Goal: Transaction & Acquisition: Book appointment/travel/reservation

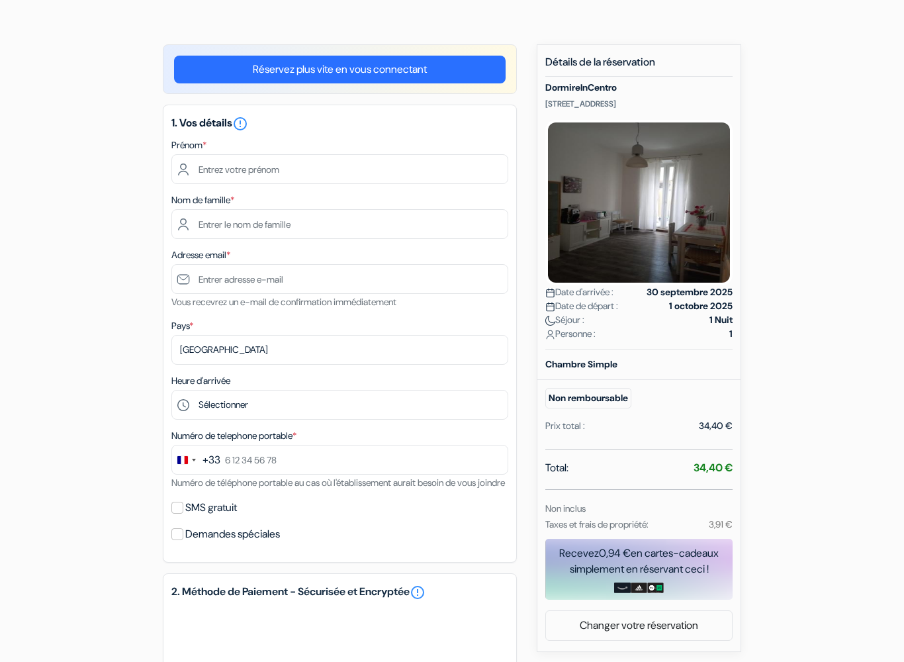
scroll to position [79, 0]
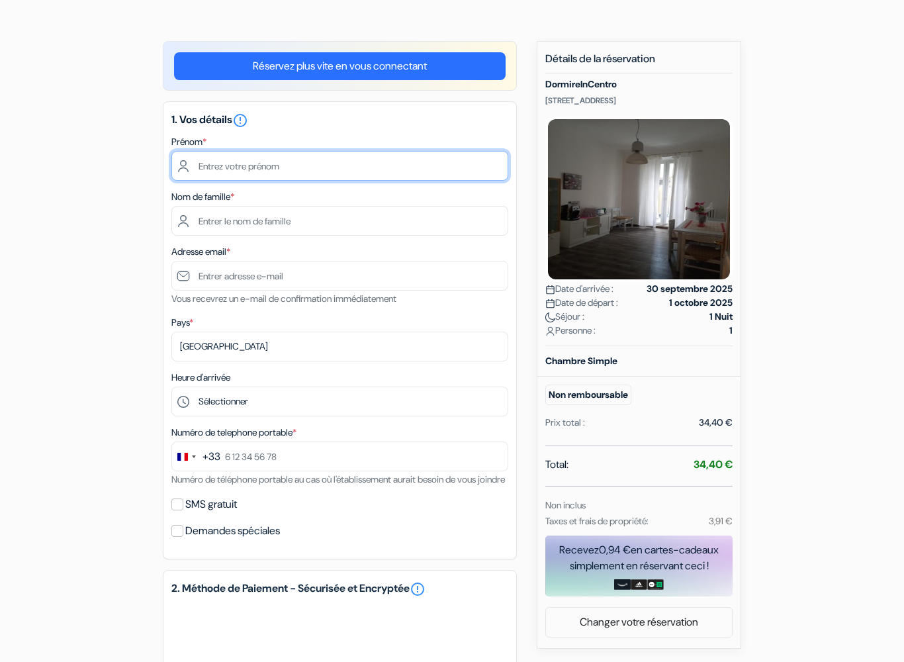
click at [361, 167] on input "text" at bounding box center [339, 166] width 337 height 30
type input "Léna"
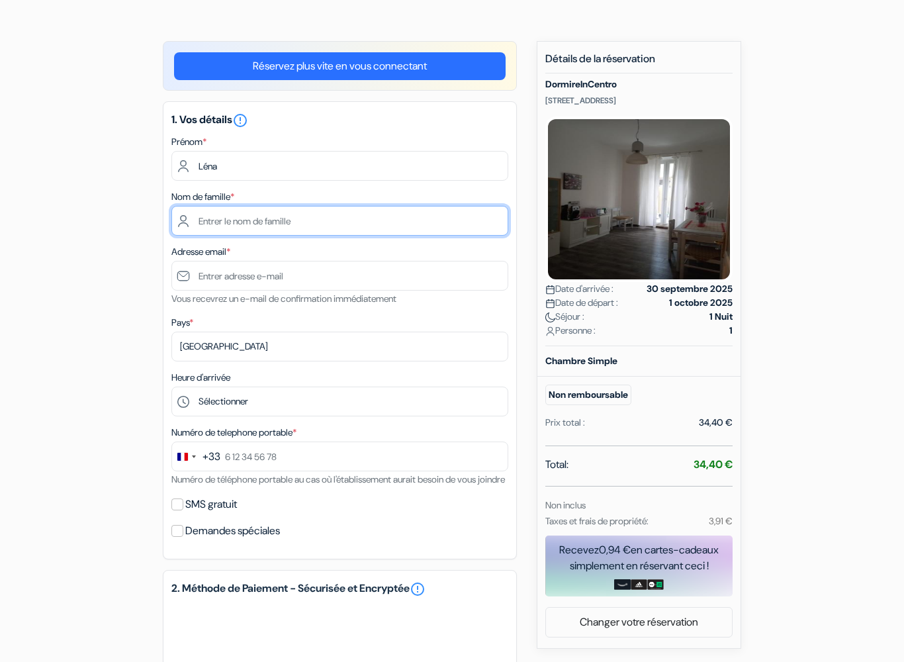
click at [408, 227] on input "text" at bounding box center [339, 221] width 337 height 30
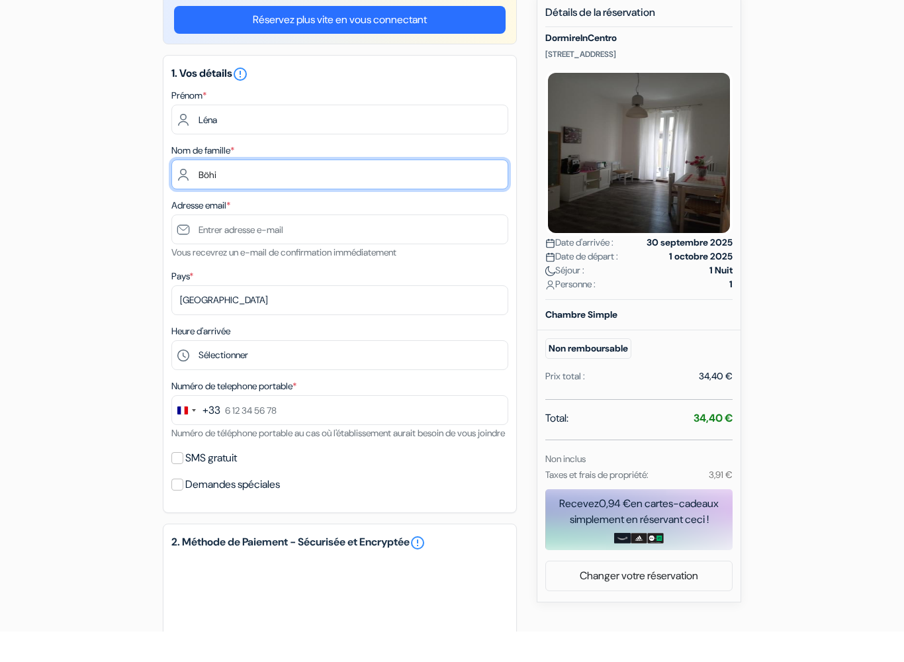
type input "Böhi"
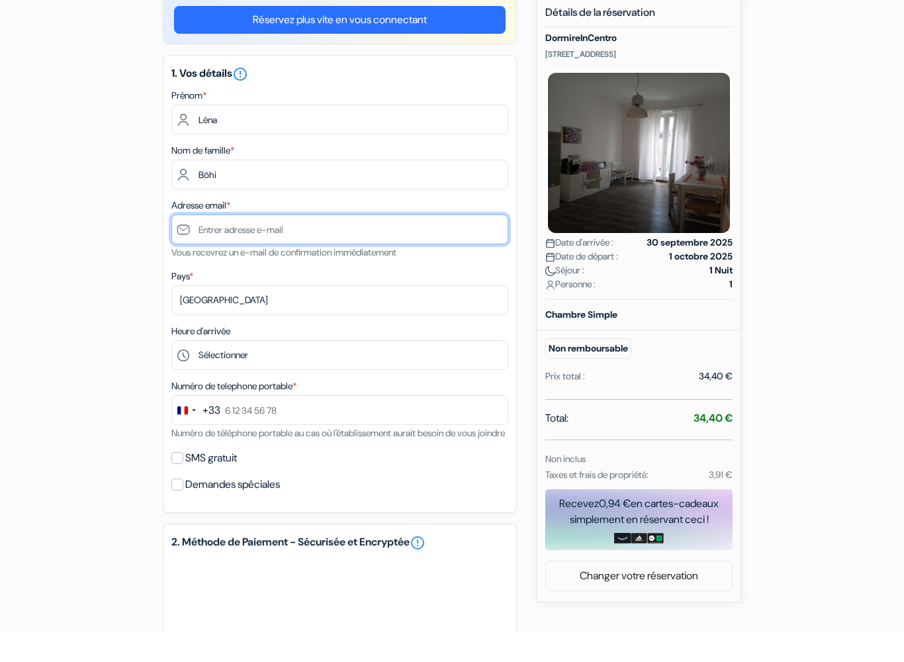
click at [351, 246] on input "text" at bounding box center [339, 261] width 337 height 30
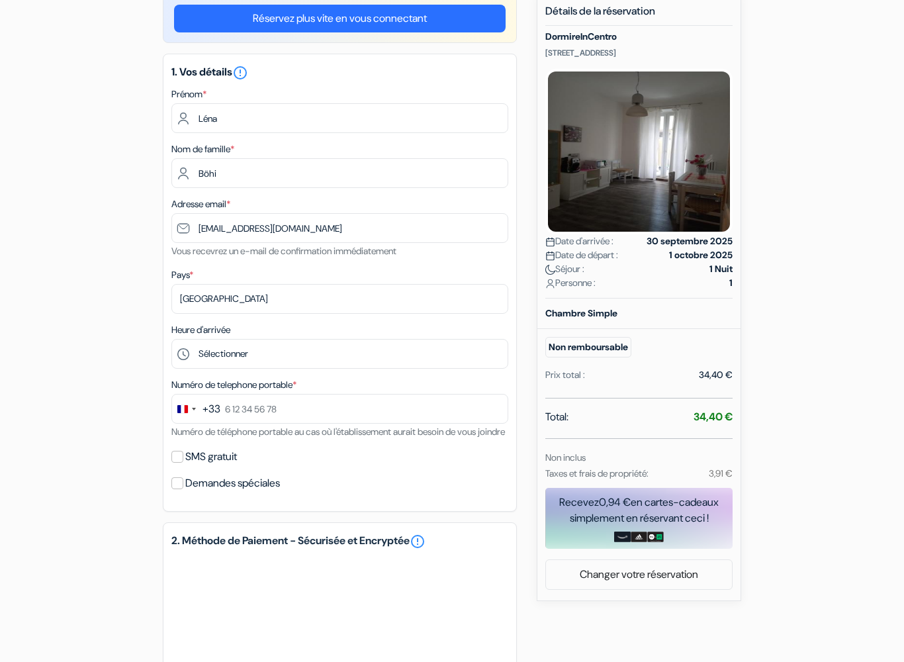
scroll to position [125, 0]
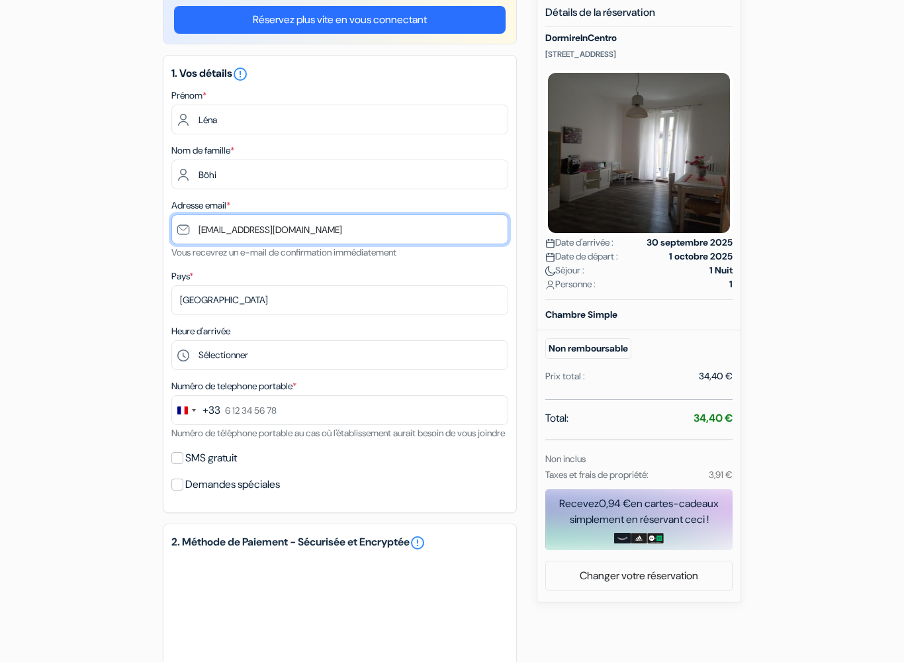
type input "[EMAIL_ADDRESS][DOMAIN_NAME]"
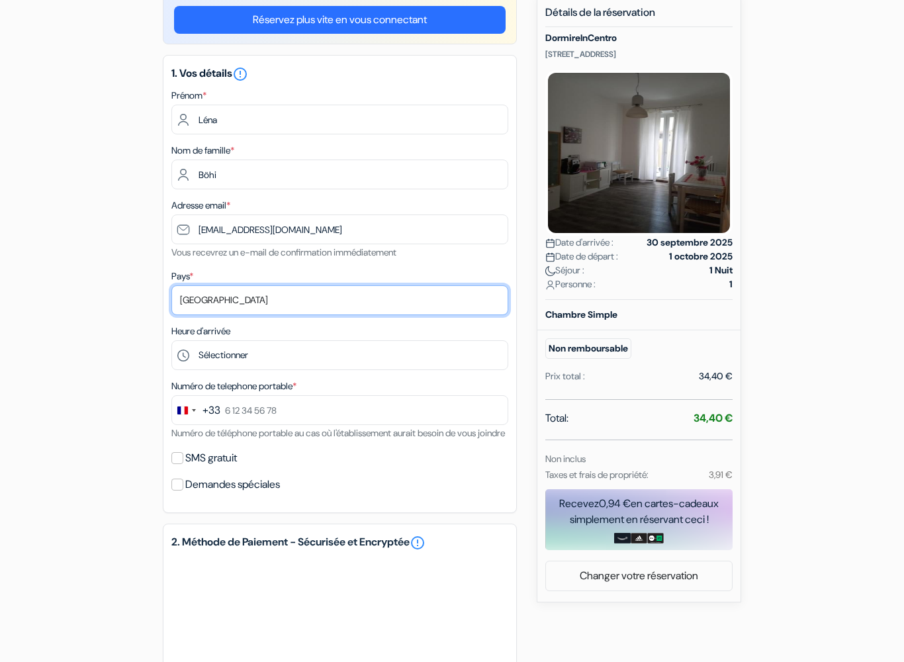
click at [298, 305] on select "Selectionner le pays Abkhazie Afghanistan Afrique du Sud Albanie Algérie Allema…" at bounding box center [339, 301] width 337 height 30
select select "ch"
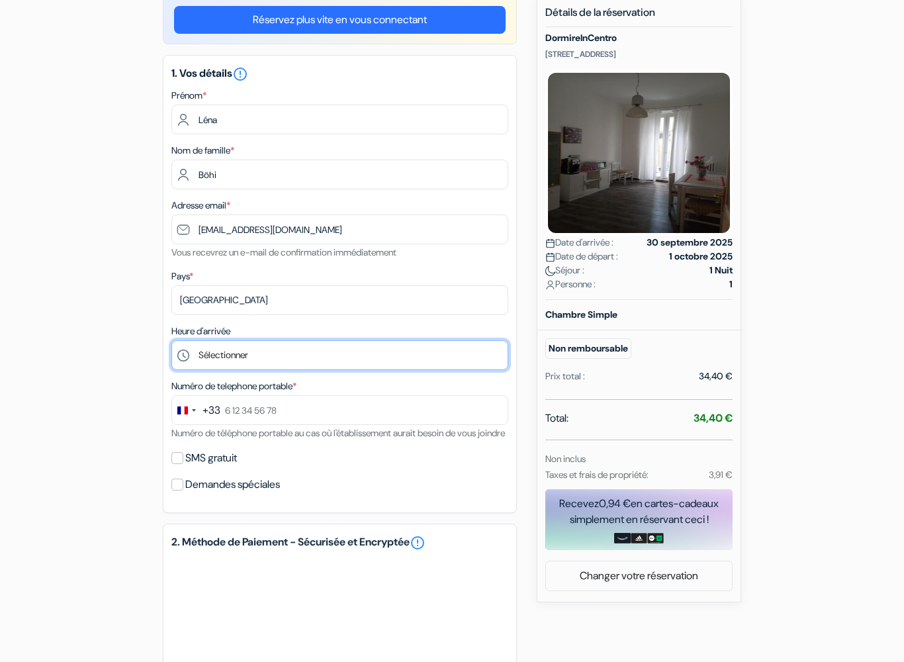
click at [404, 353] on select "Sélectionner 12:00 13:00 14:00 15:00 16:00 17:00 18:00 19:00" at bounding box center [339, 355] width 337 height 30
select select "17"
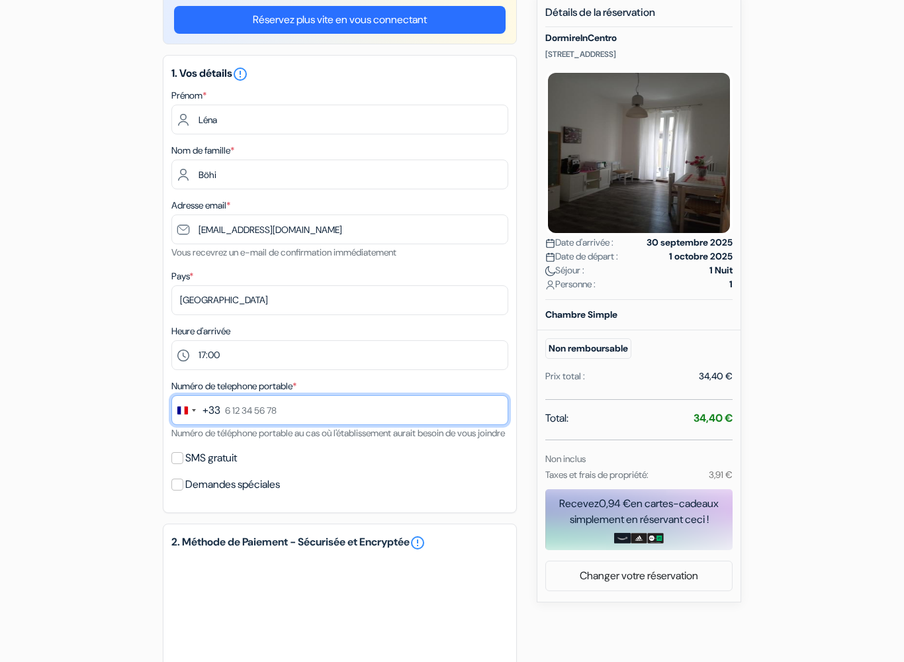
click at [382, 417] on input "text" at bounding box center [339, 410] width 337 height 30
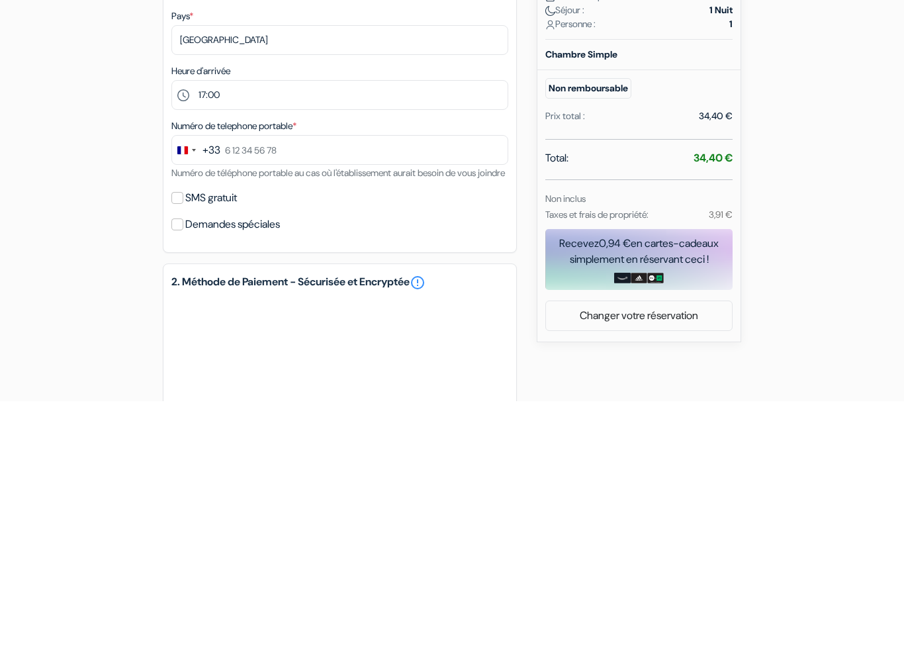
click at [194, 396] on div "Change country, selected France (+33)" at bounding box center [186, 410] width 28 height 28
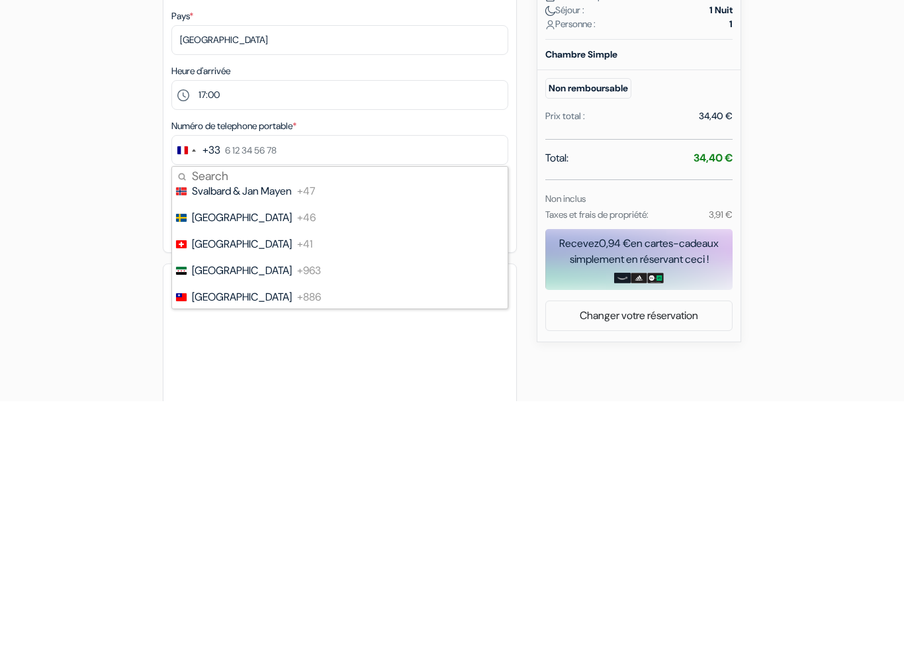
scroll to position [5537, 0]
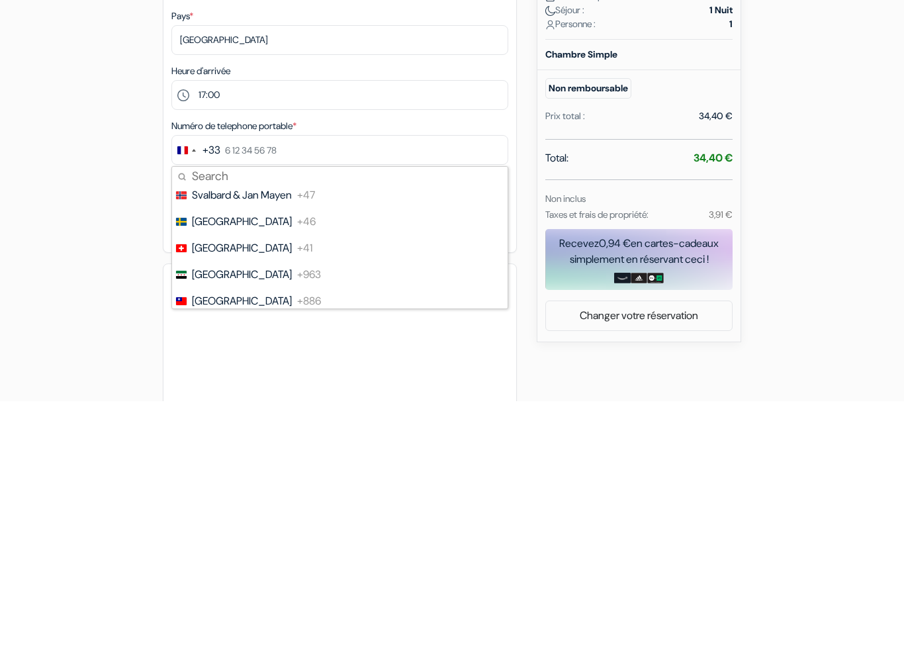
click at [277, 496] on li "[GEOGRAPHIC_DATA] +41" at bounding box center [339, 509] width 337 height 26
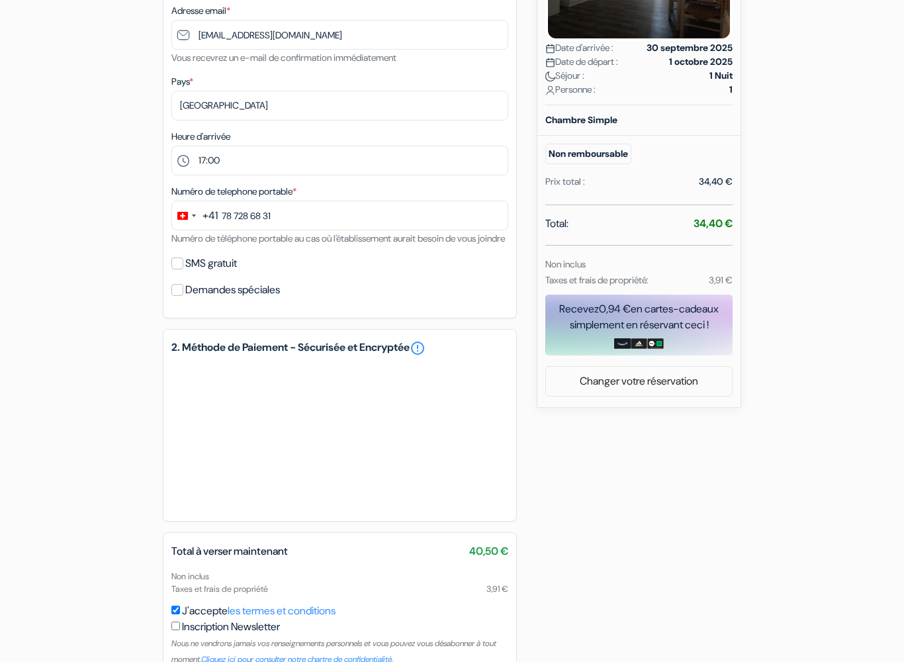
scroll to position [320, 0]
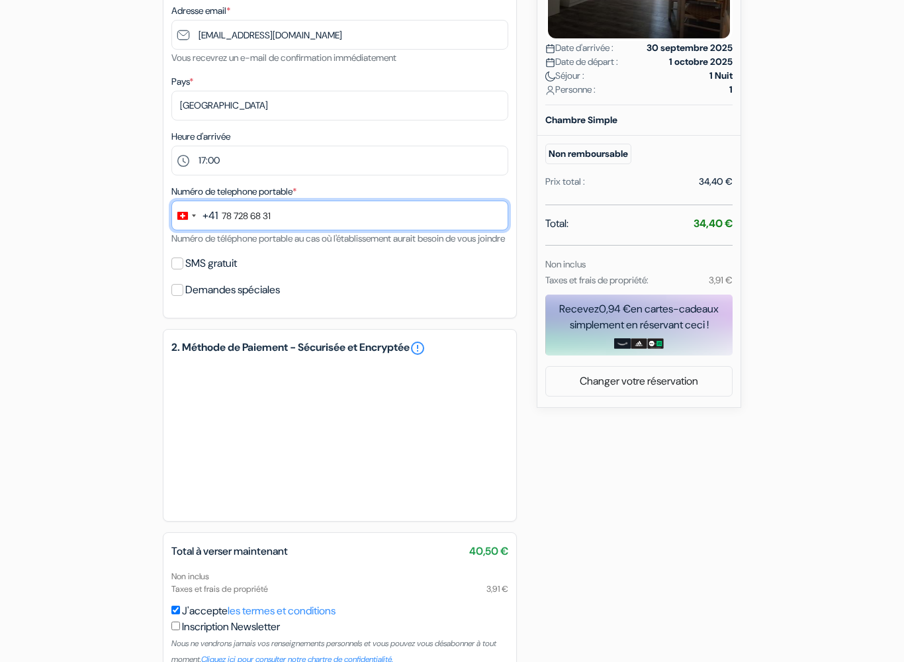
type input "78 728 68 31"
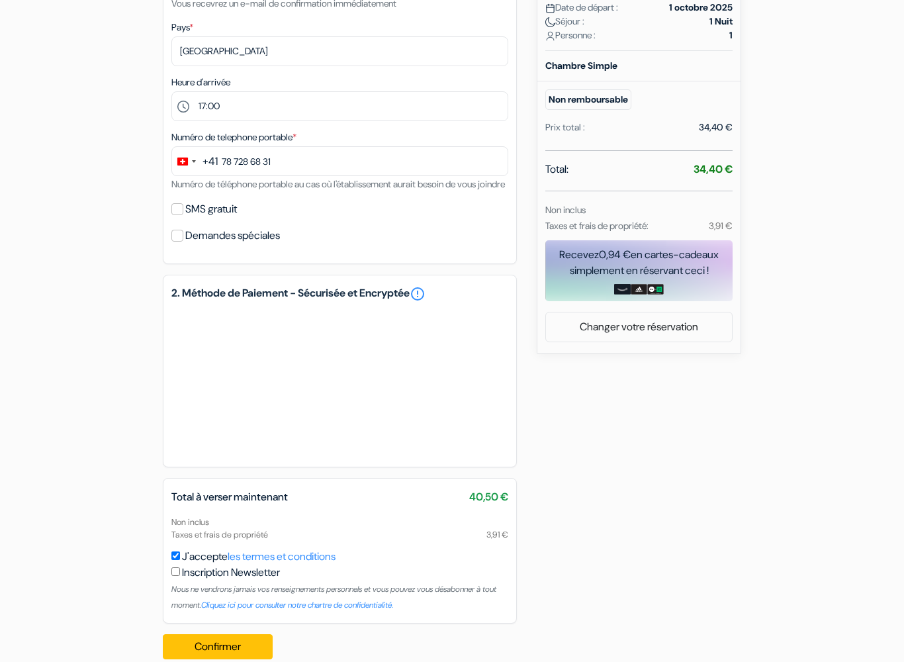
scroll to position [412, 0]
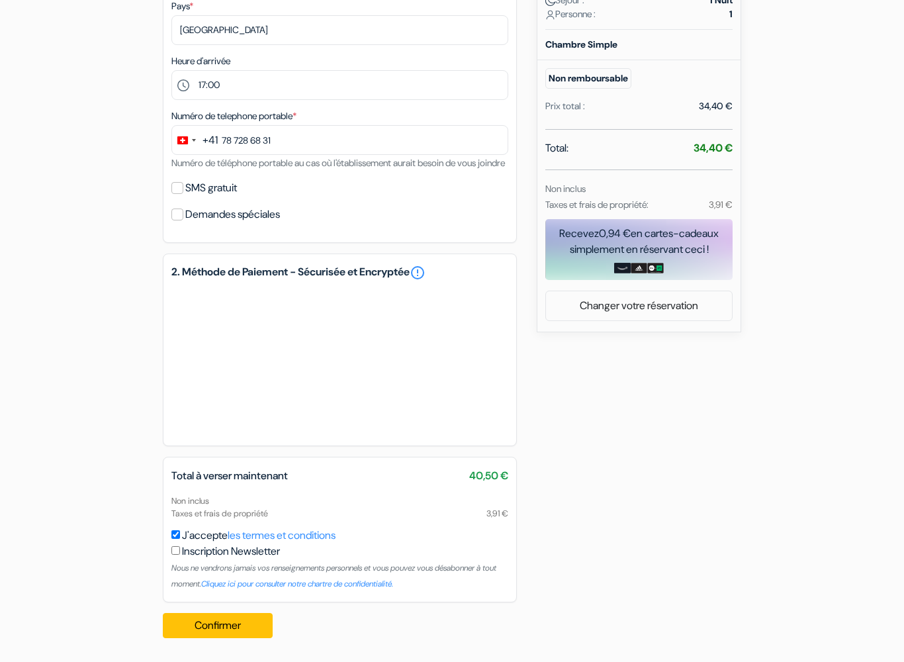
click at [245, 582] on button "Confirmer Loading..." at bounding box center [218, 625] width 110 height 25
click at [234, 582] on button "Confirmer Loading..." at bounding box center [218, 625] width 110 height 25
click at [482, 467] on div "Total à verser maintenant 40,50 € Non inclus Taxes et frais de propriété 3,91 €…" at bounding box center [340, 530] width 354 height 146
click at [482, 466] on div "Total à verser maintenant 40,50 € Non inclus Taxes et frais de propriété 3,91 €…" at bounding box center [340, 530] width 354 height 146
click at [490, 477] on span "40,50 €" at bounding box center [488, 476] width 39 height 16
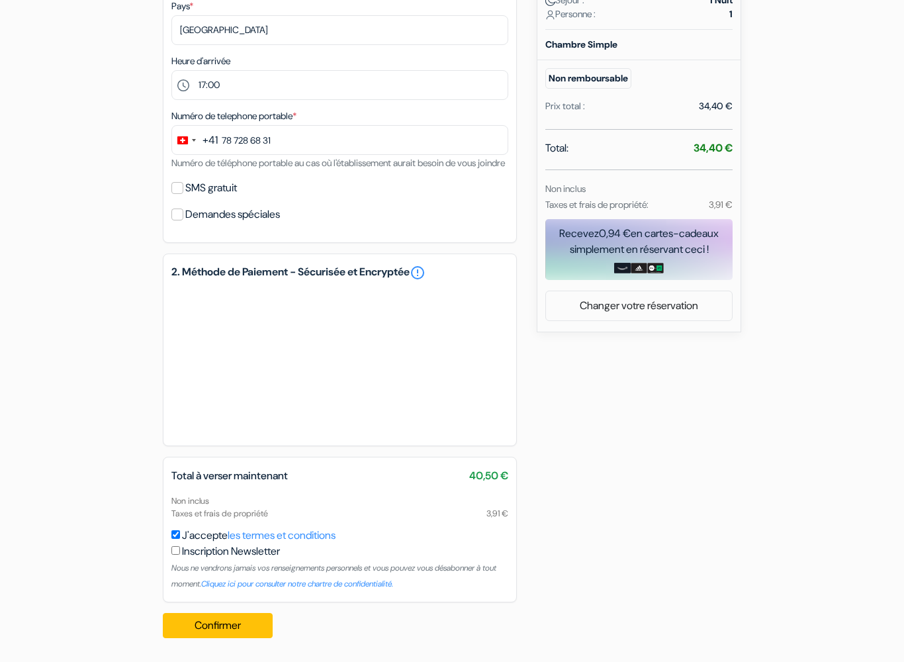
click at [488, 481] on span "40,50 €" at bounding box center [488, 476] width 39 height 16
click at [488, 486] on div "Total à verser maintenant 40,50 € Non inclus Taxes et frais de propriété 3,91 €" at bounding box center [339, 494] width 353 height 52
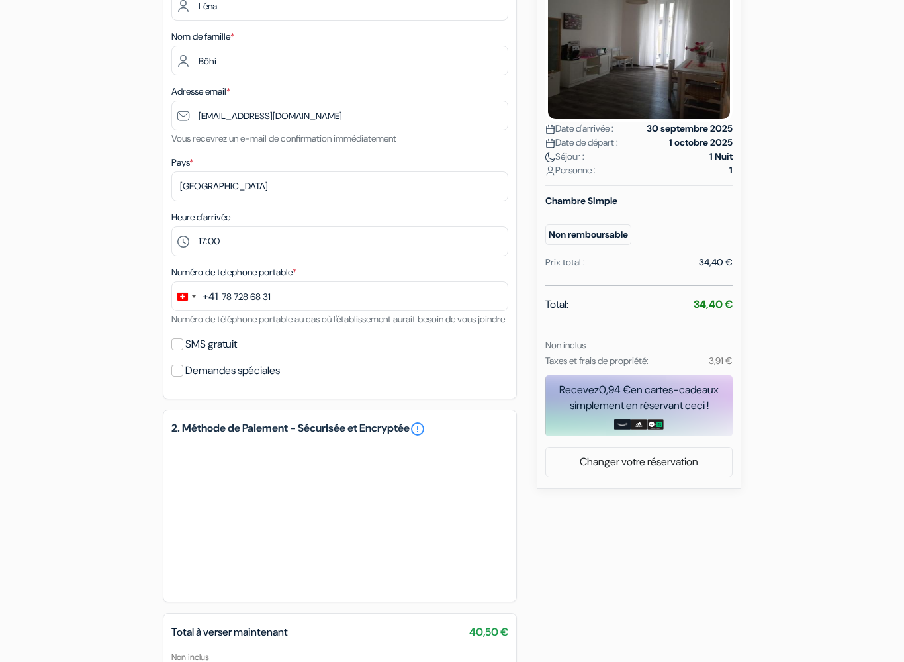
scroll to position [243, 0]
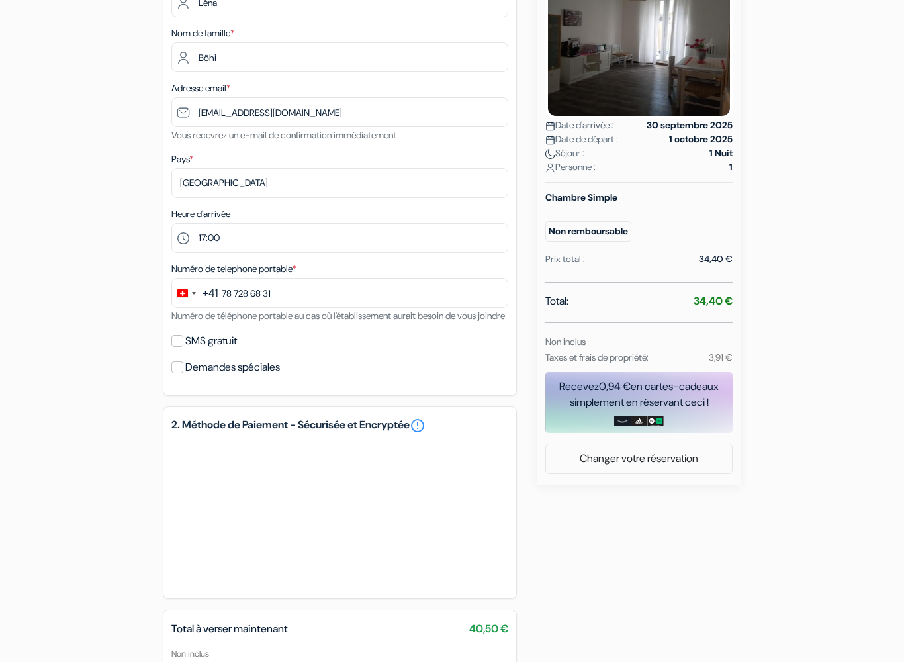
click at [692, 458] on link "Changer votre réservation" at bounding box center [639, 458] width 186 height 25
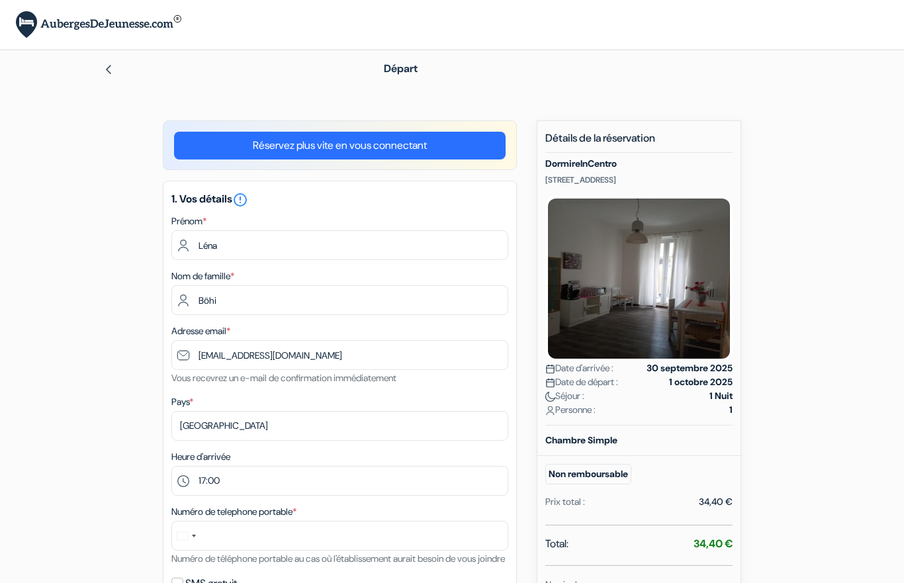
select select "ch"
select select "17"
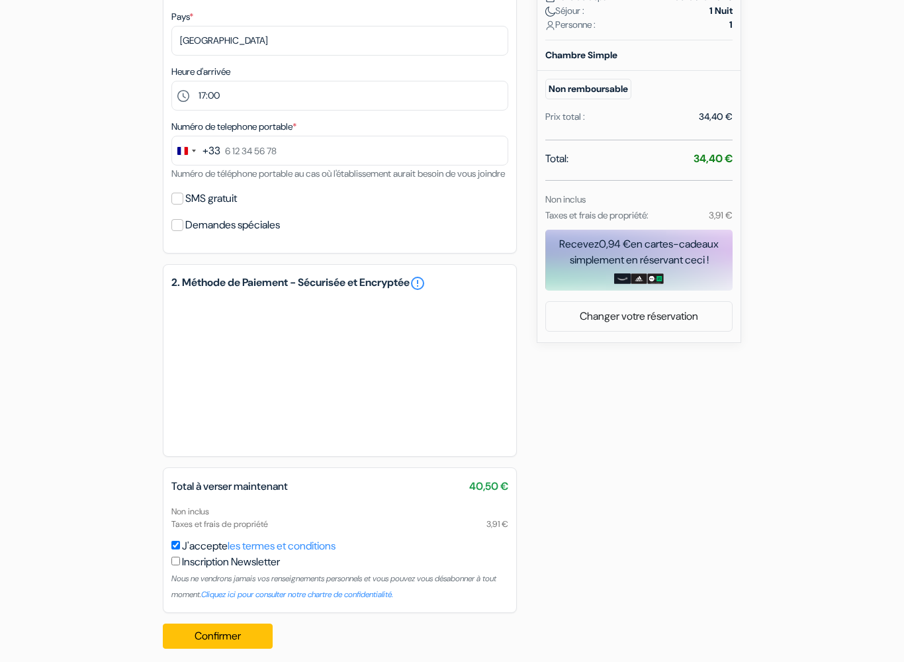
scroll to position [412, 0]
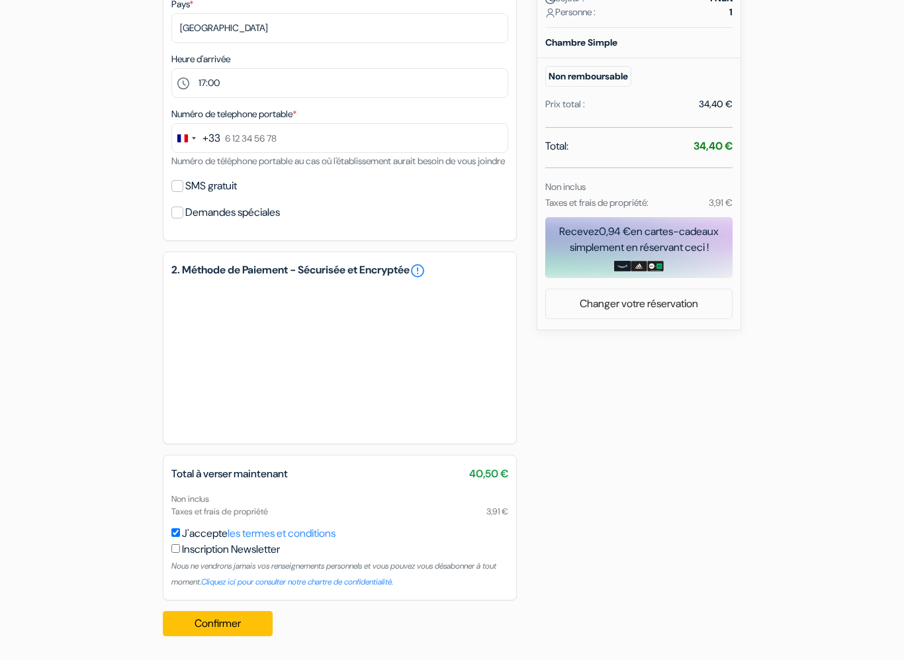
click at [236, 582] on button "Confirmer Loading..." at bounding box center [218, 625] width 110 height 25
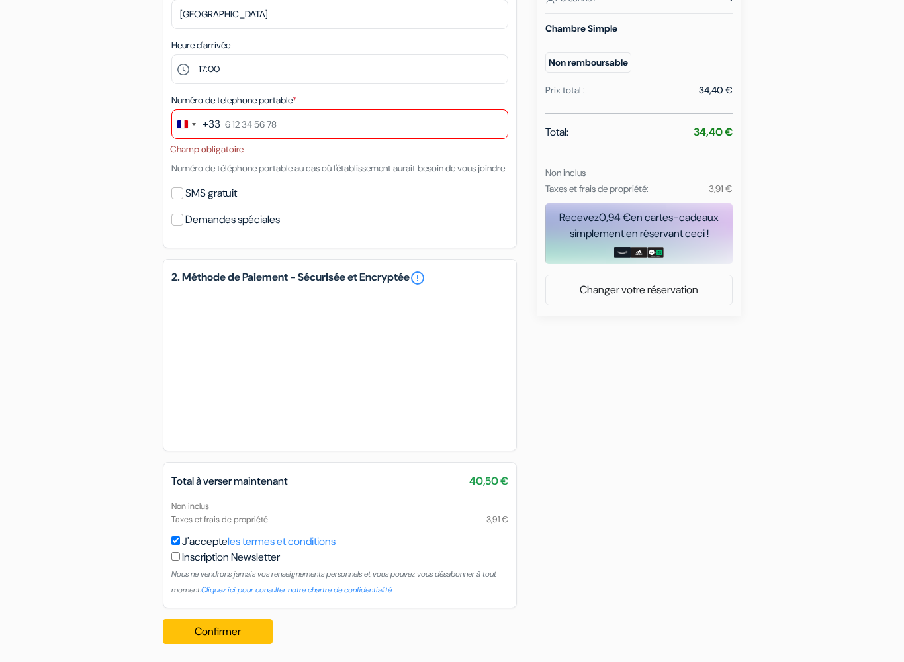
click at [203, 121] on div "+33" at bounding box center [212, 124] width 18 height 16
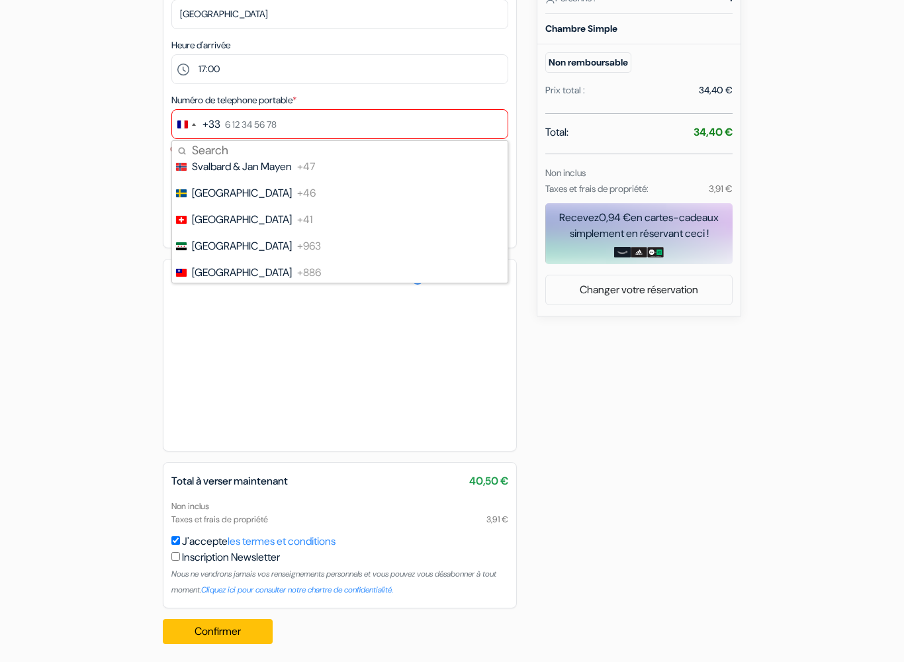
scroll to position [5525, 0]
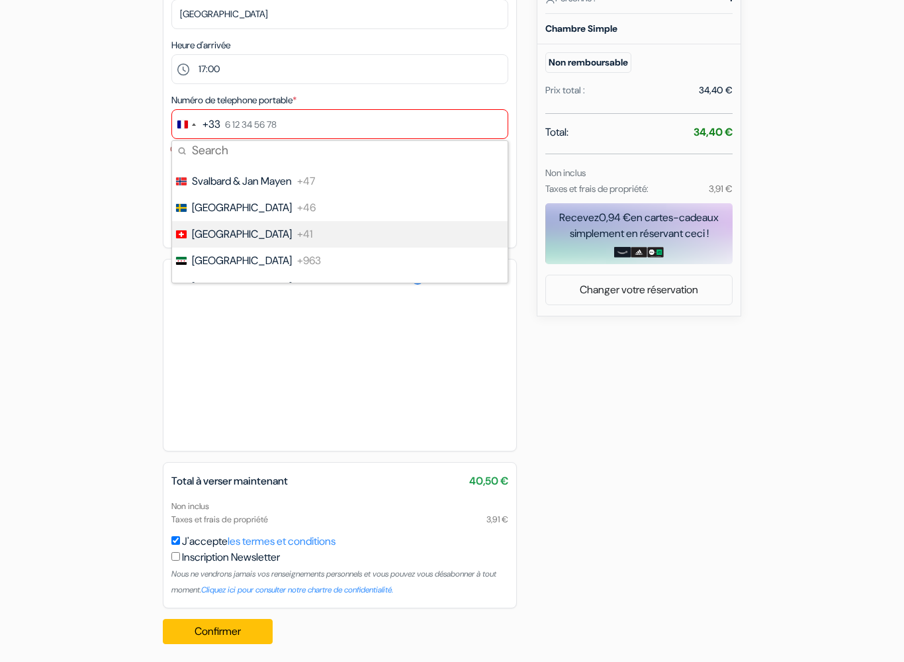
click at [297, 239] on span "+41" at bounding box center [304, 234] width 15 height 16
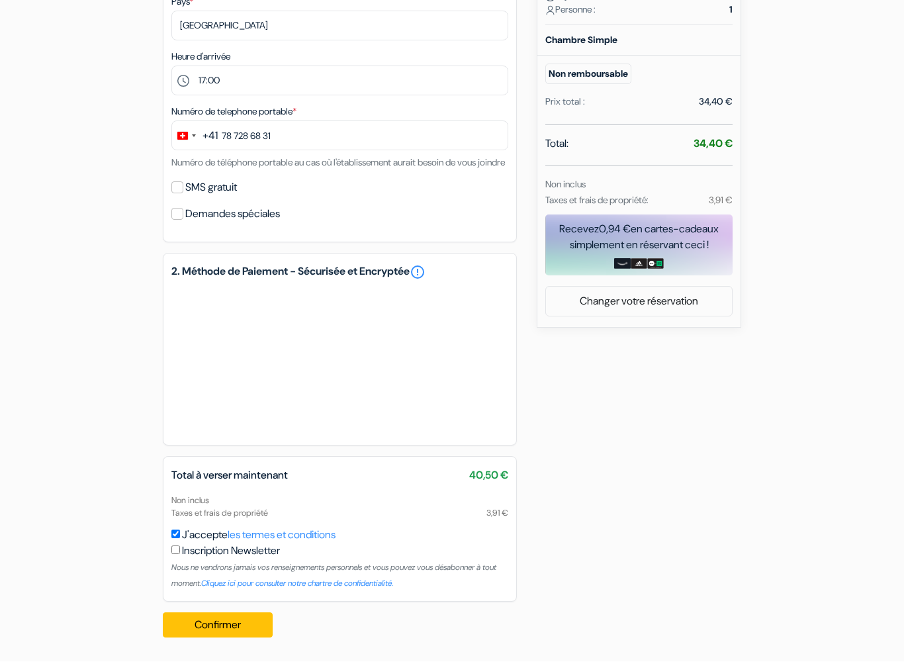
scroll to position [416, 0]
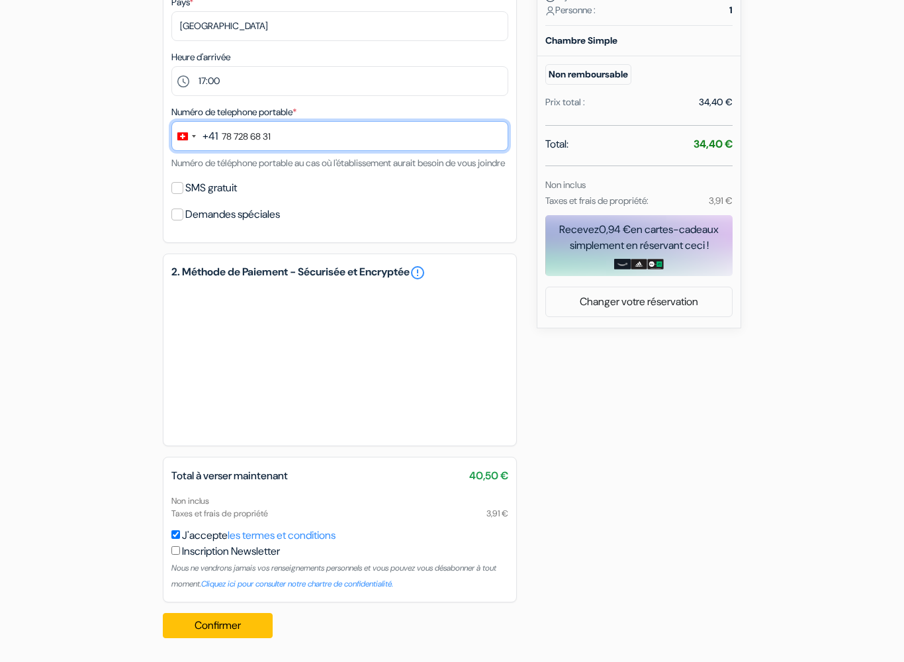
type input "78 728 68 31"
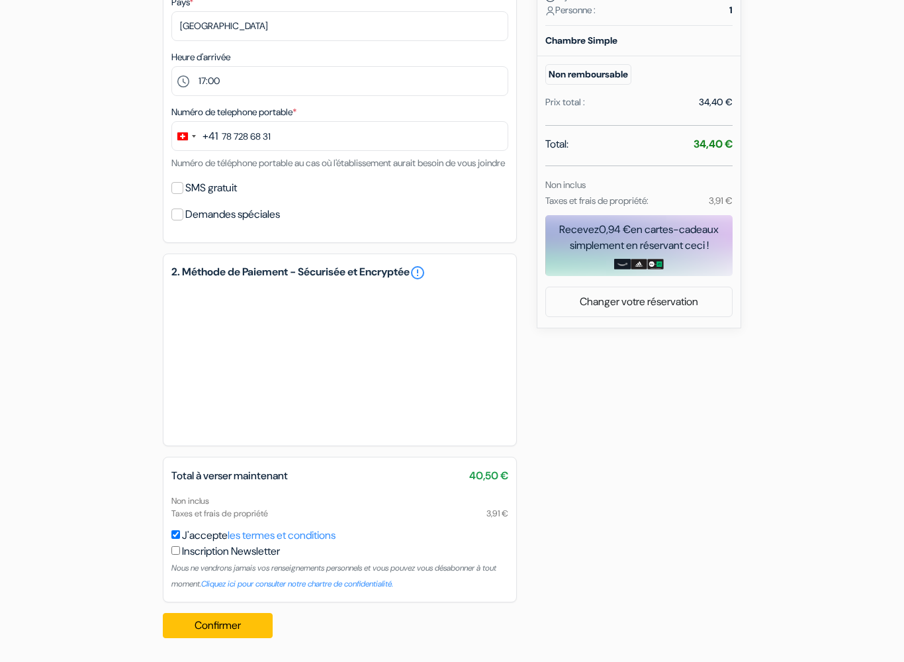
click at [242, 582] on button "Confirmer Loading..." at bounding box center [218, 625] width 110 height 25
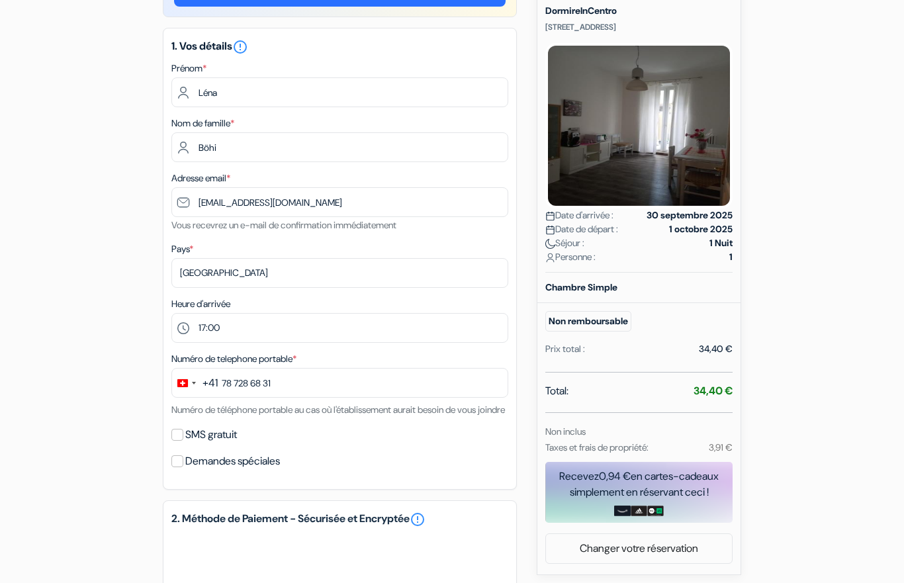
scroll to position [147, 0]
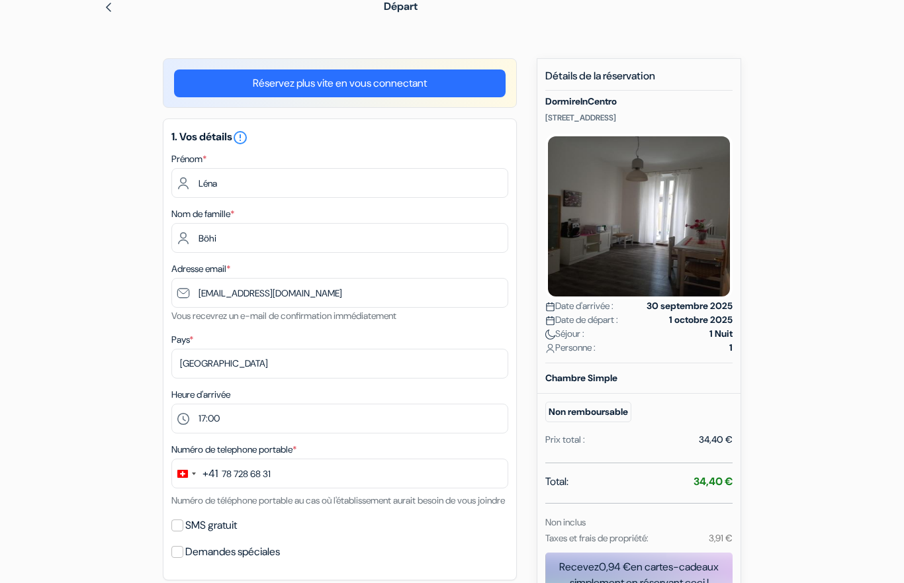
click at [435, 77] on link "Réservez plus vite en vous connectant" at bounding box center [340, 84] width 332 height 28
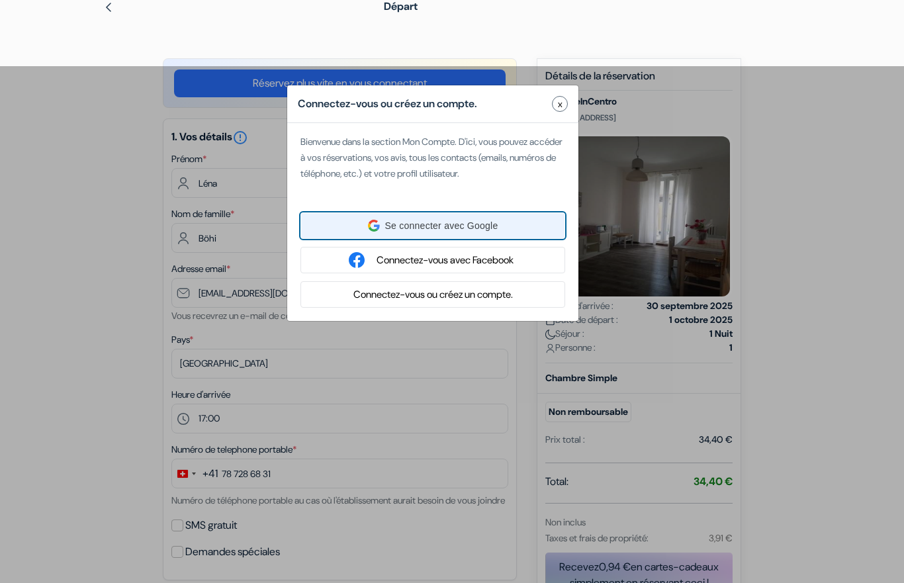
click at [522, 224] on div "Se connecter avec Google Se connecter avec Google. S'ouvre dans un nouvel ongle…" at bounding box center [433, 225] width 248 height 25
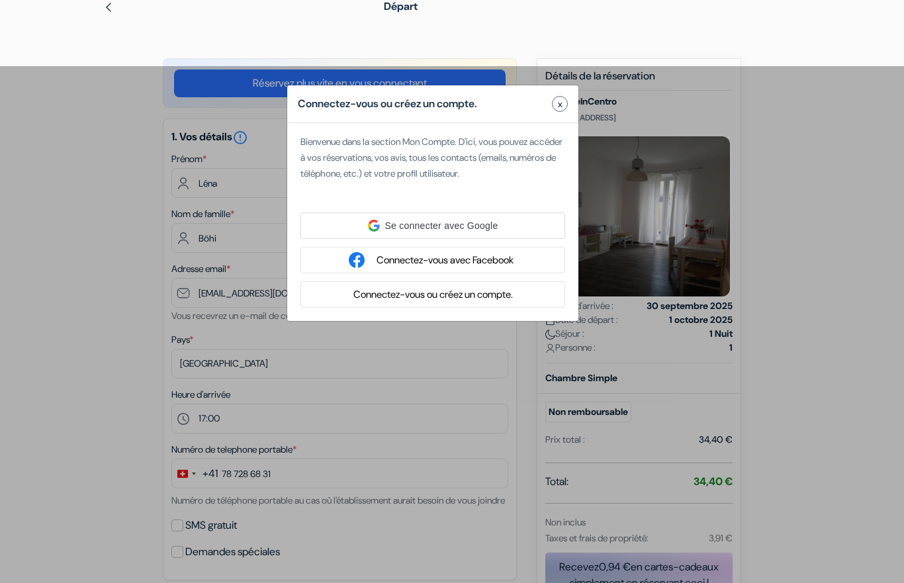
click at [537, 295] on div "Connectez-vous ou créez un compte." at bounding box center [432, 294] width 265 height 26
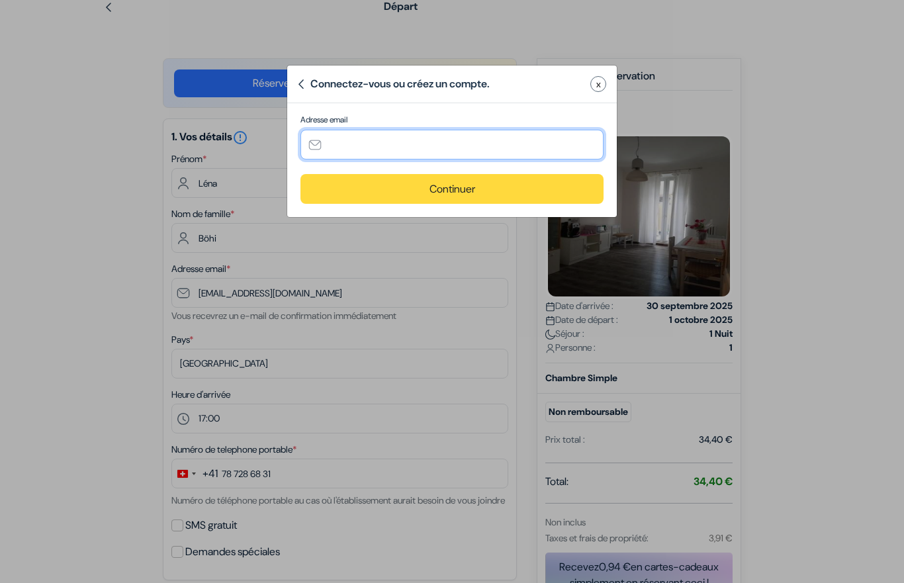
click at [508, 152] on input "text" at bounding box center [451, 145] width 303 height 30
type input "[EMAIL_ADDRESS][DOMAIN_NAME]"
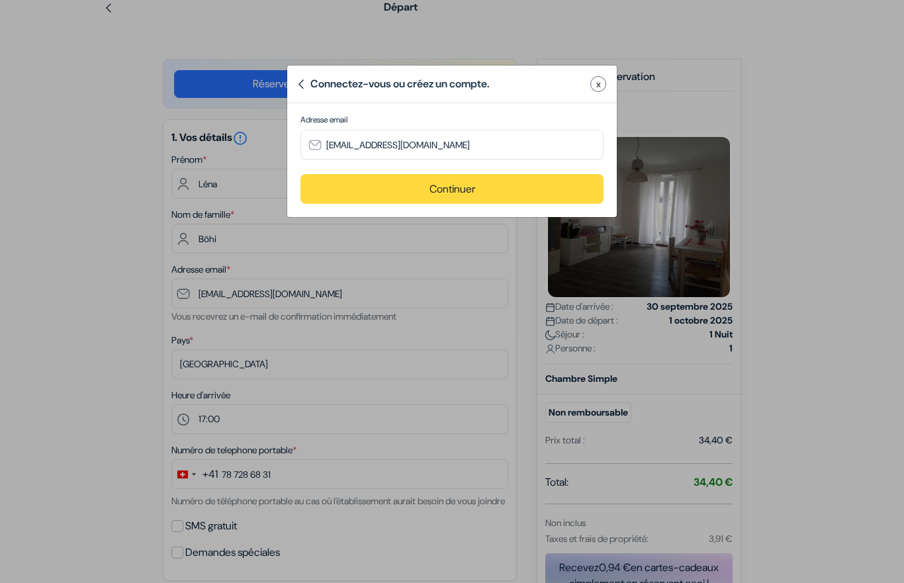
click at [518, 185] on button "Continuer" at bounding box center [451, 189] width 303 height 30
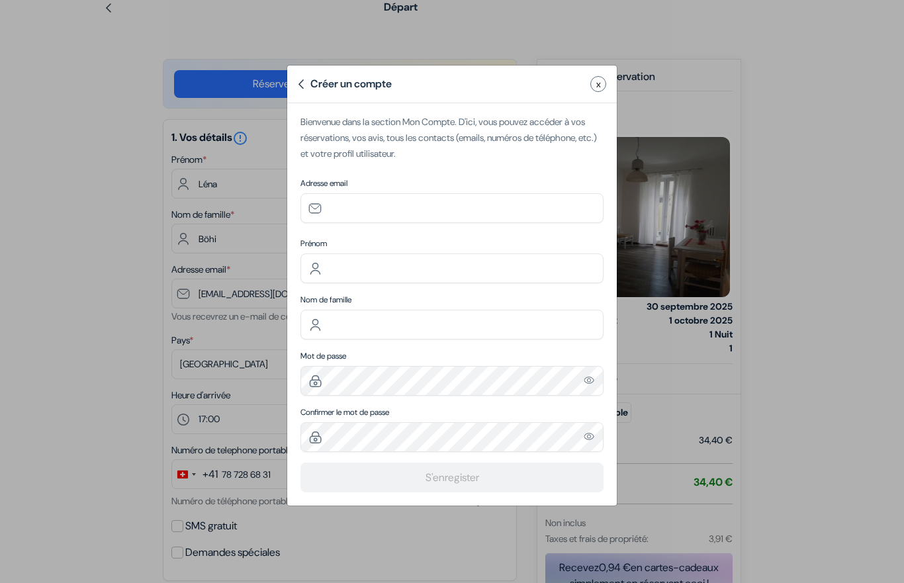
type input "[EMAIL_ADDRESS][DOMAIN_NAME]"
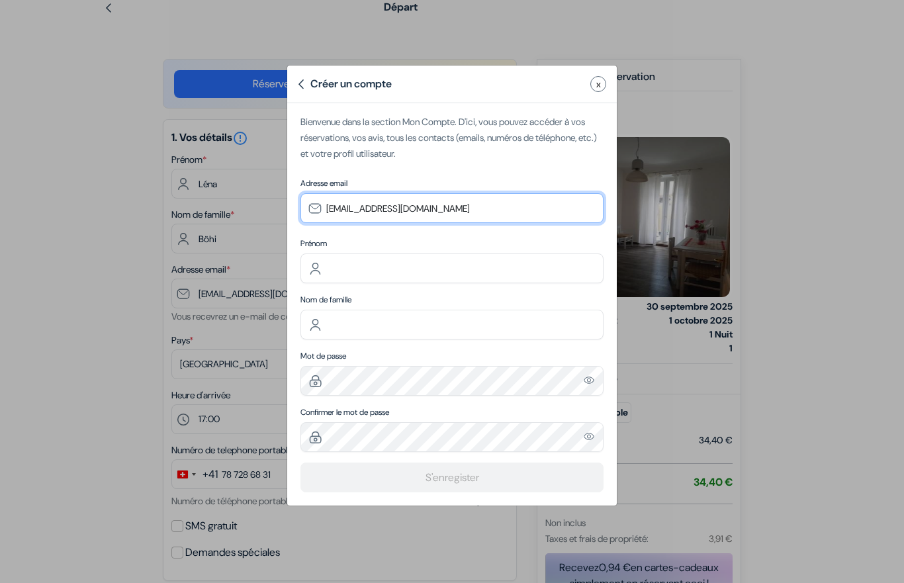
click at [522, 196] on input "[EMAIL_ADDRESS][DOMAIN_NAME]" at bounding box center [451, 208] width 303 height 30
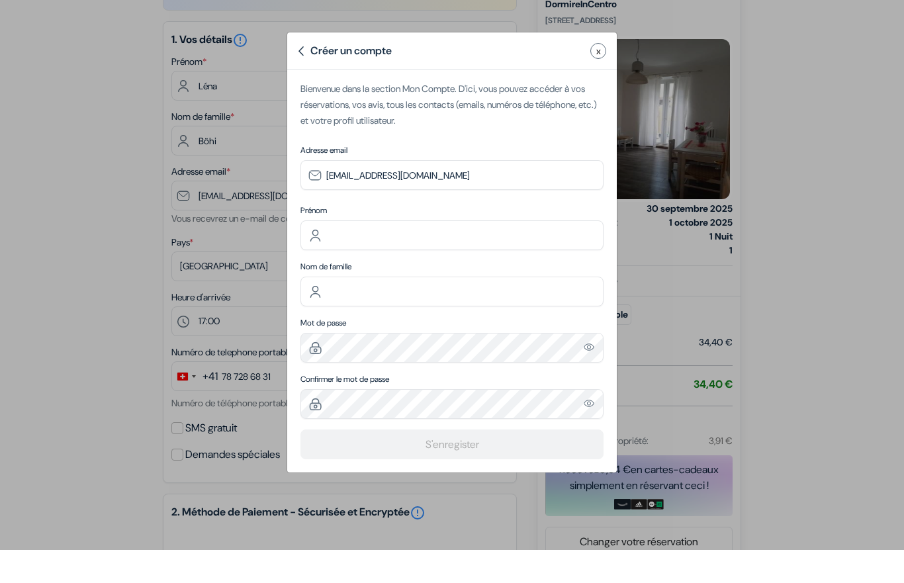
scroll to position [160, 0]
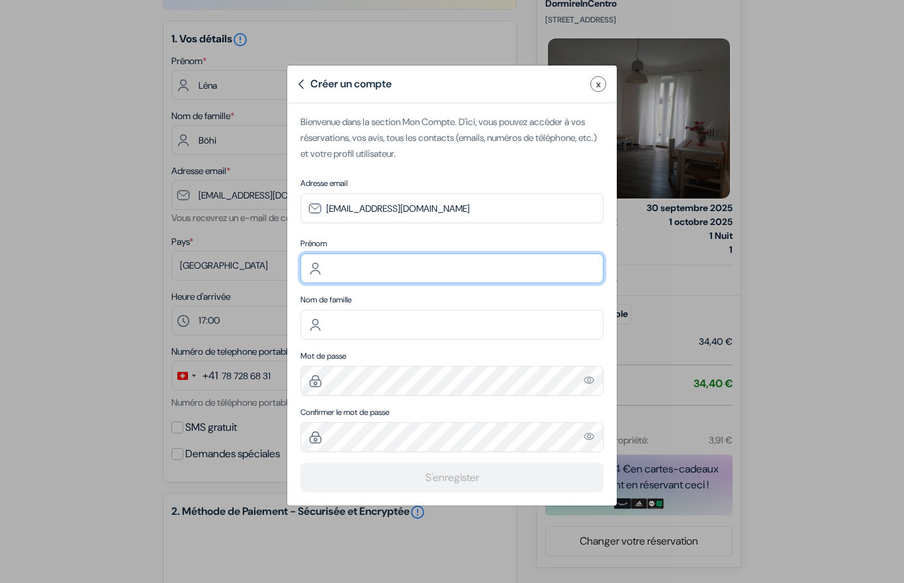
click at [475, 269] on input "text" at bounding box center [451, 268] width 303 height 30
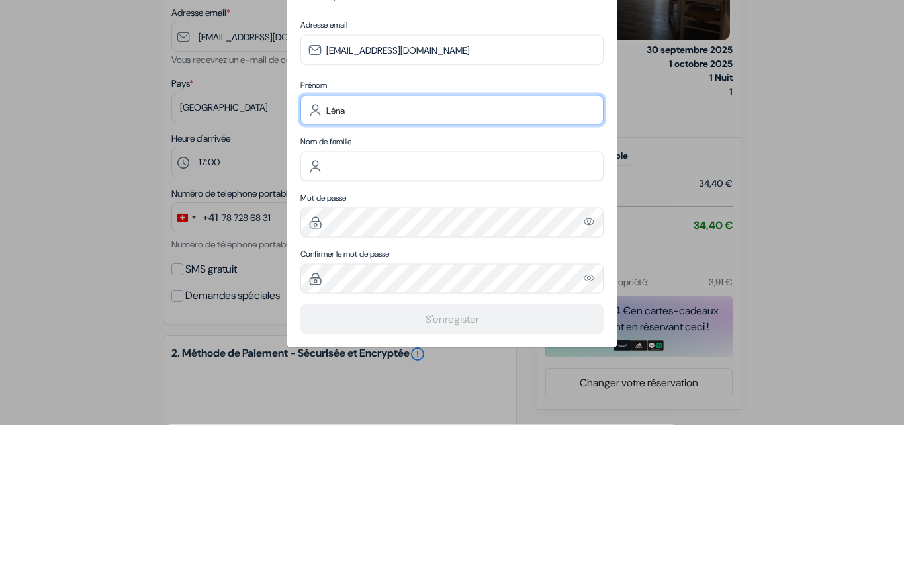
type input "Léna"
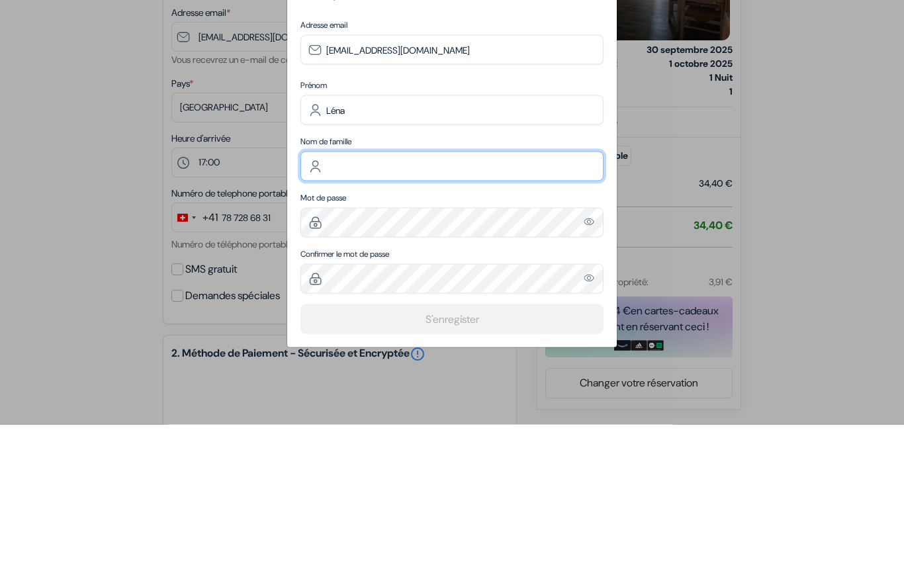
click at [480, 310] on input "text" at bounding box center [451, 325] width 303 height 30
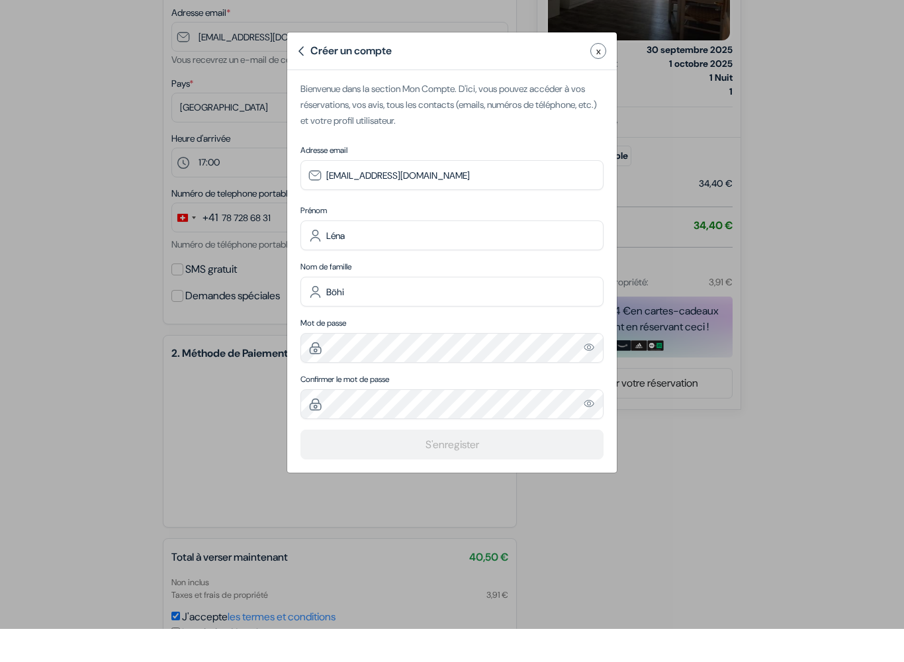
scroll to position [318, 0]
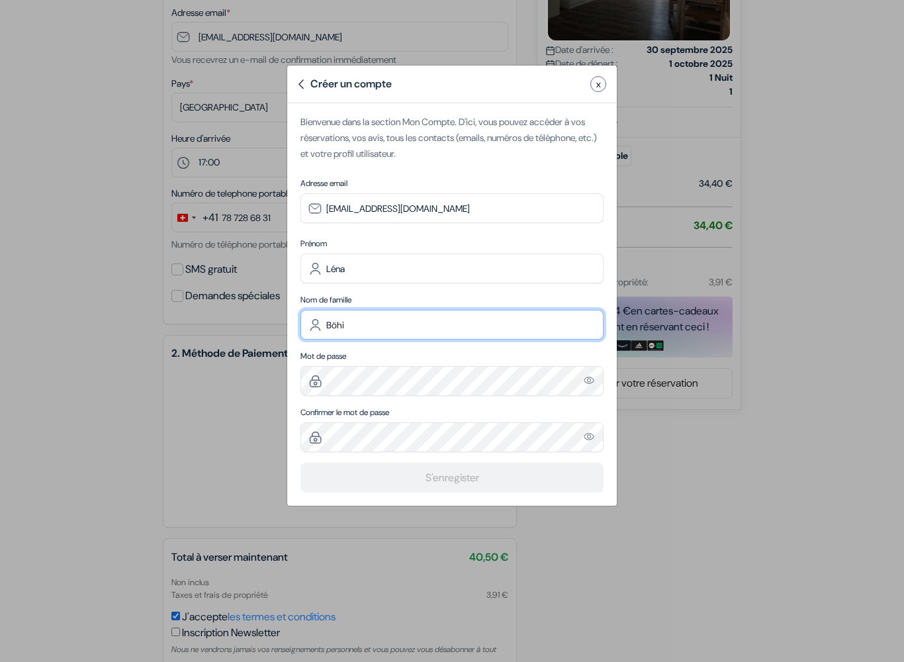
type input "Böhi"
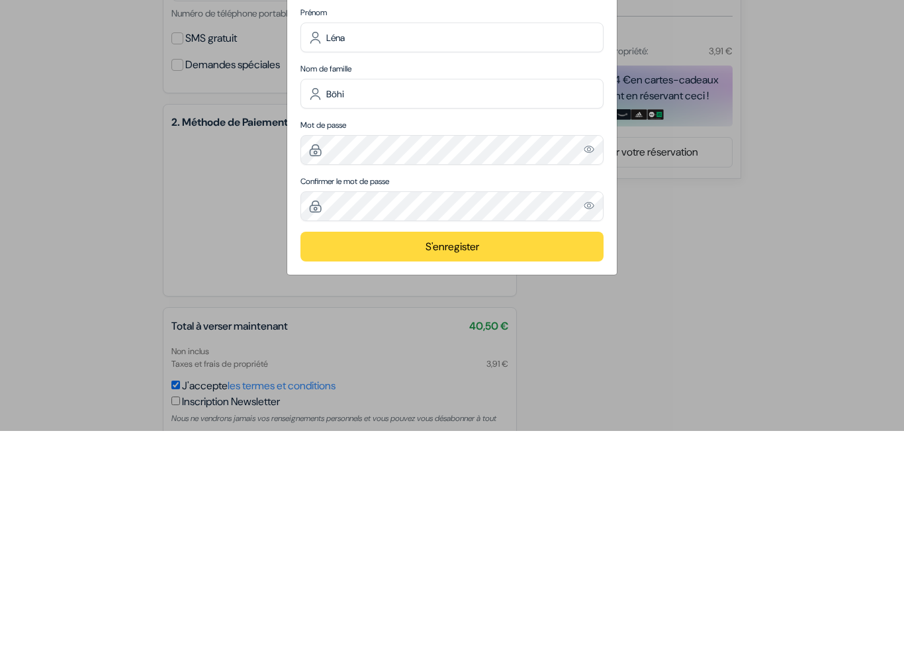
click at [490, 463] on button "S'enregister" at bounding box center [451, 478] width 303 height 30
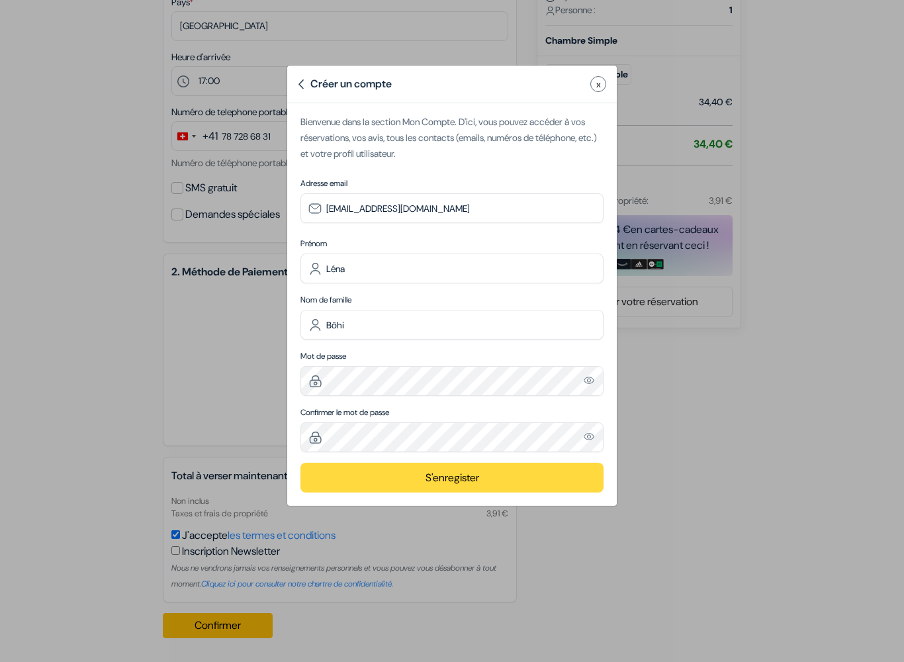
click at [534, 486] on button "S'enregister" at bounding box center [451, 478] width 303 height 30
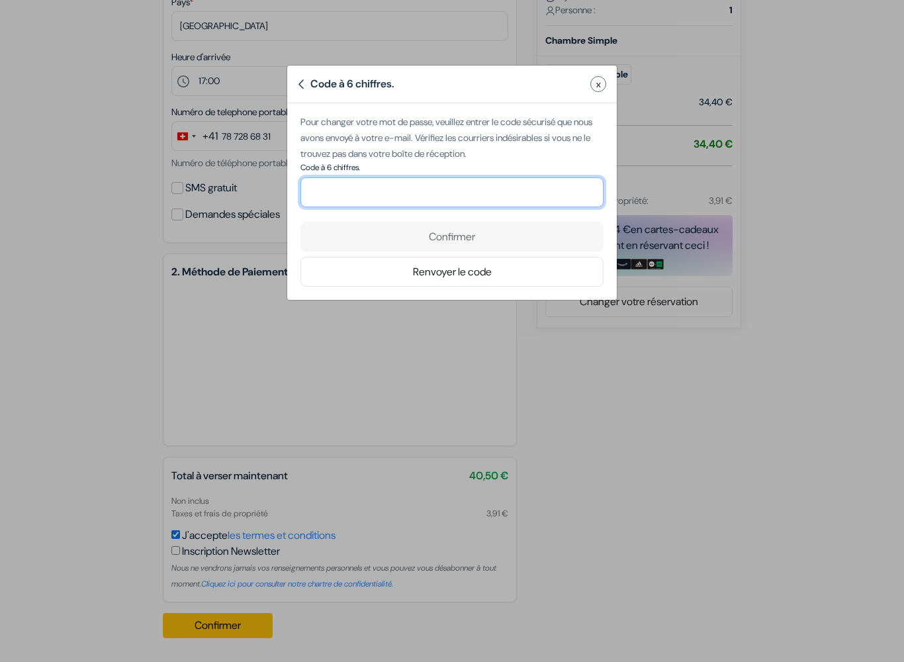
click at [475, 191] on input "number" at bounding box center [451, 192] width 303 height 30
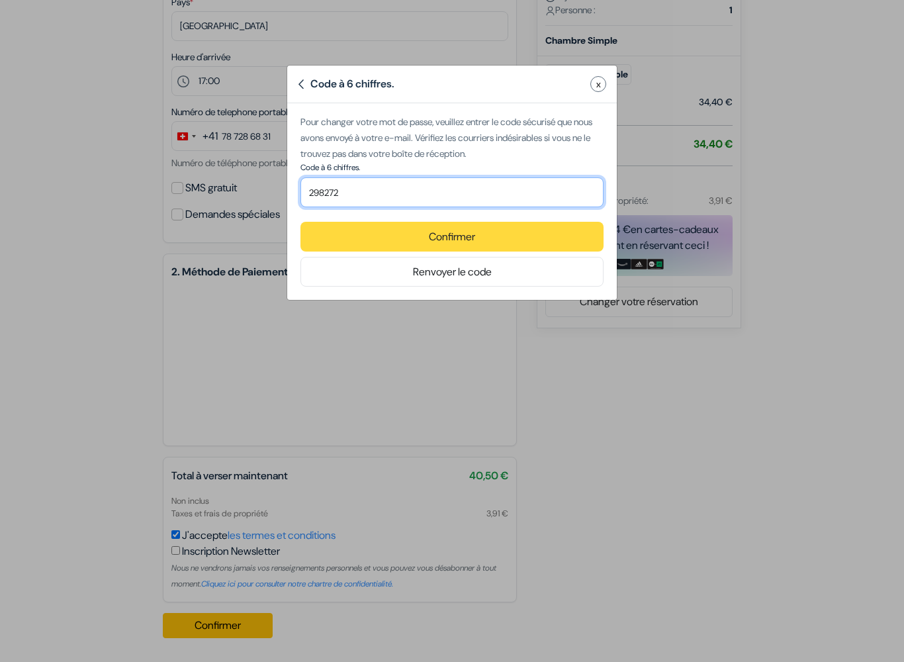
type input "298272"
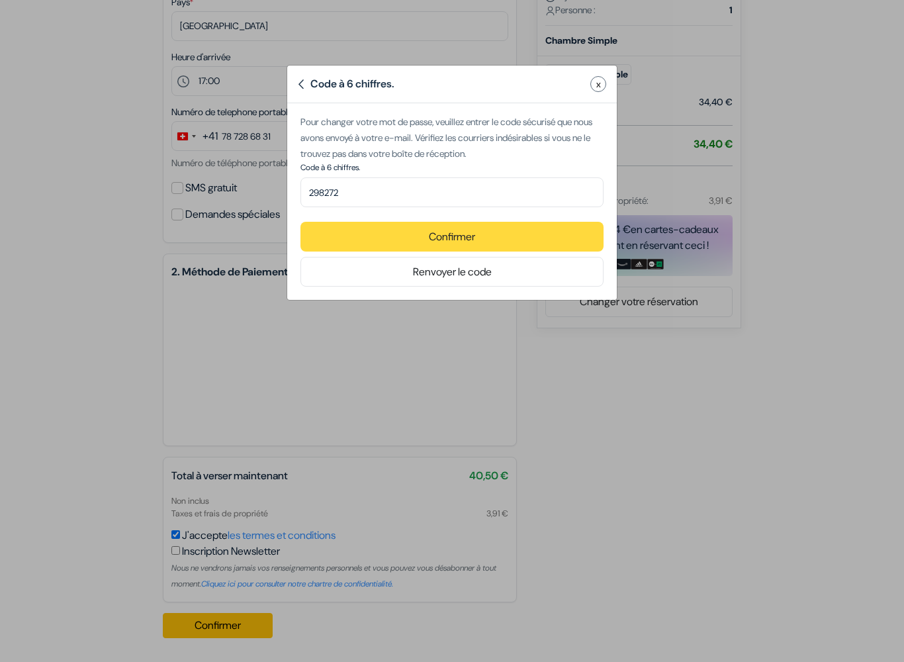
click at [529, 234] on button "Confirmer" at bounding box center [451, 237] width 303 height 30
click at [486, 236] on button "Confirmer" at bounding box center [451, 237] width 303 height 30
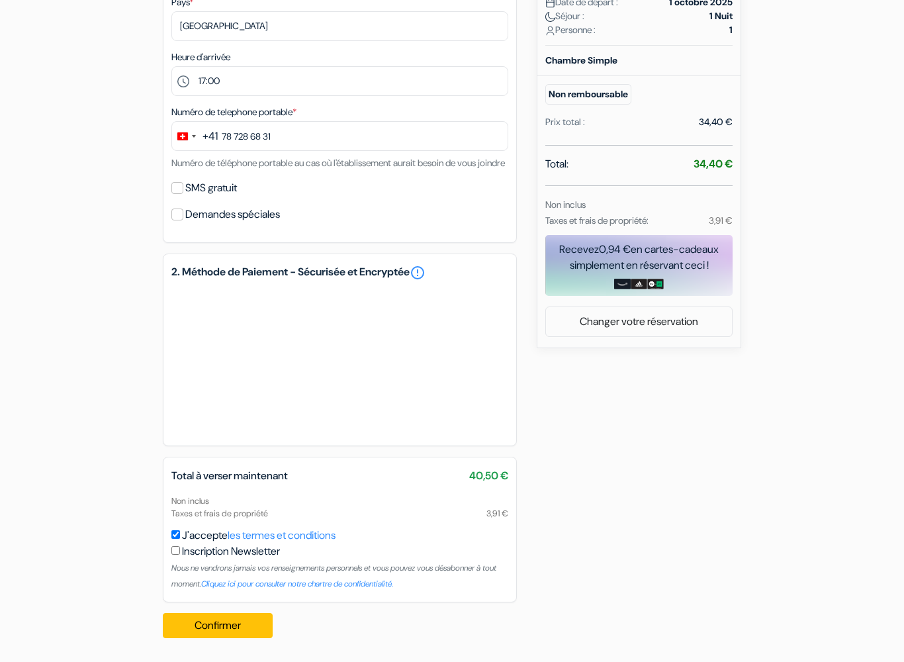
scroll to position [396, 0]
click at [240, 582] on button "Confirmer Loading..." at bounding box center [218, 625] width 110 height 25
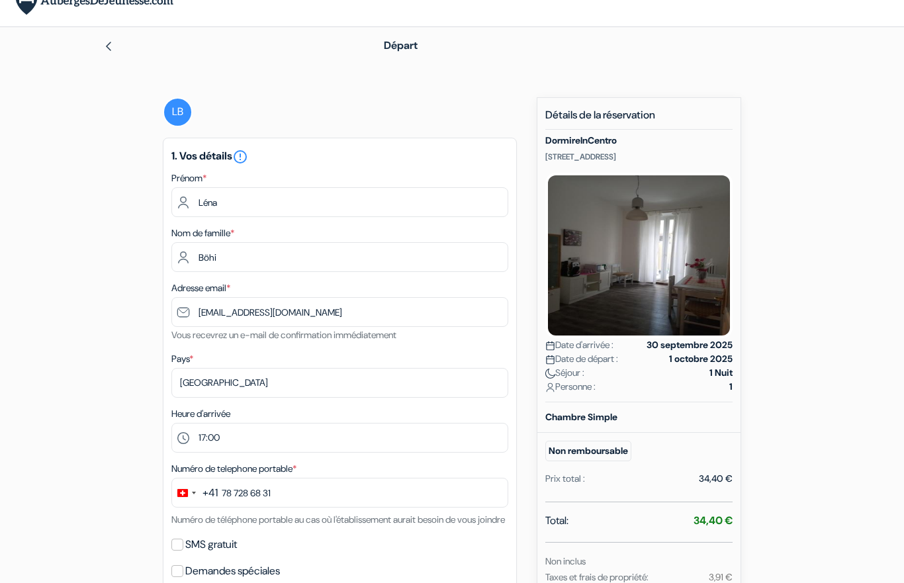
scroll to position [0, 0]
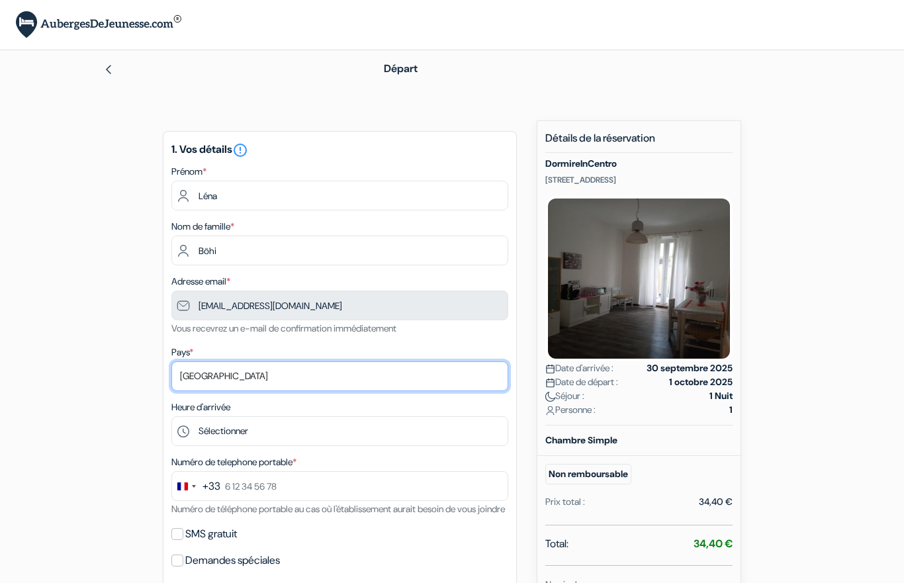
click at [471, 381] on select "Selectionner le pays Abkhazie Afghanistan Afrique du Sud Albanie Algérie Allema…" at bounding box center [339, 376] width 337 height 30
select select "ch"
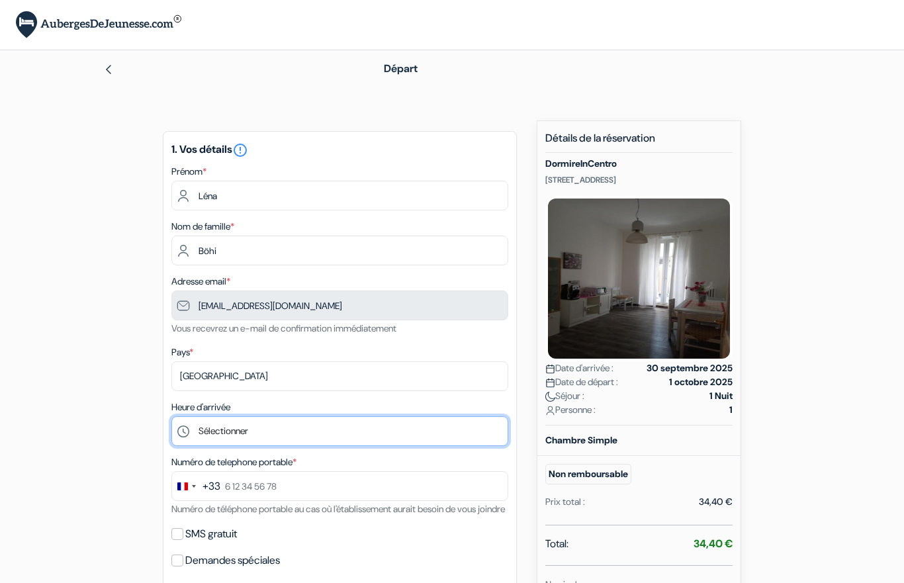
click at [363, 435] on select "Sélectionner 12:00 13:00 14:00 15:00 16:00 17:00 18:00 19:00" at bounding box center [339, 431] width 337 height 30
select select "17"
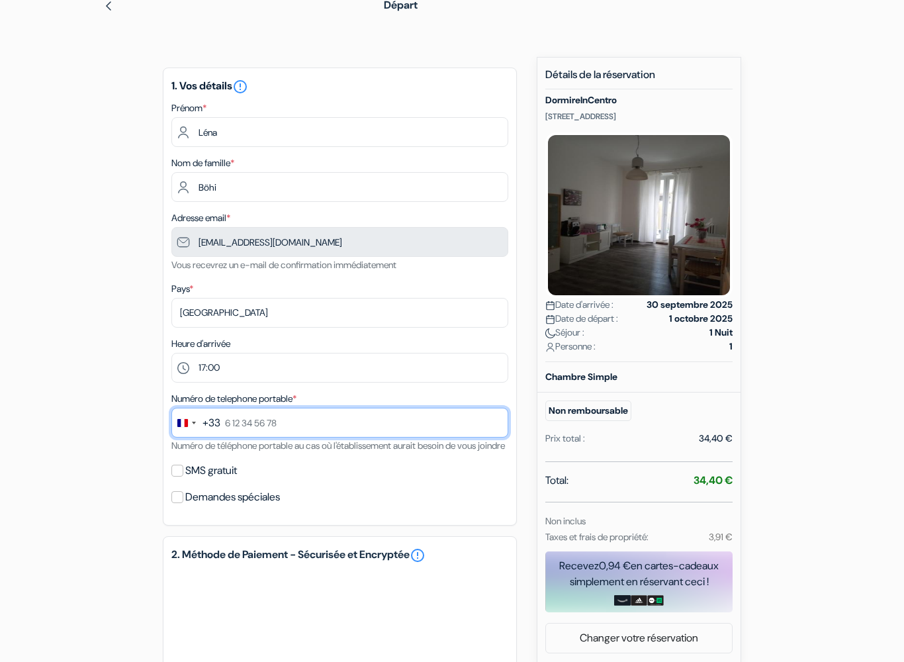
click at [384, 426] on input "text" at bounding box center [339, 423] width 337 height 30
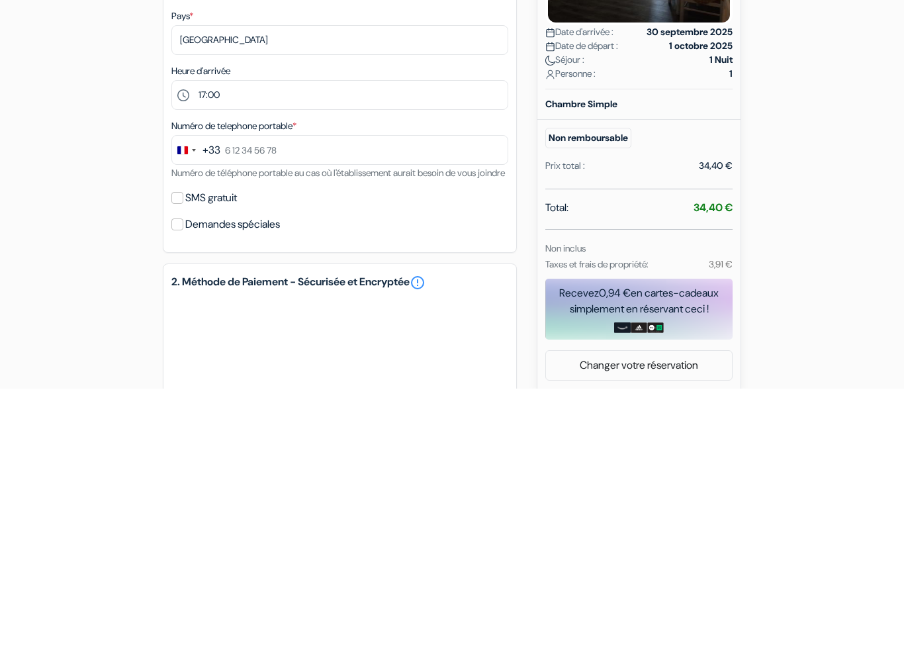
click at [189, 409] on div "Change country, selected France (+33)" at bounding box center [186, 423] width 28 height 28
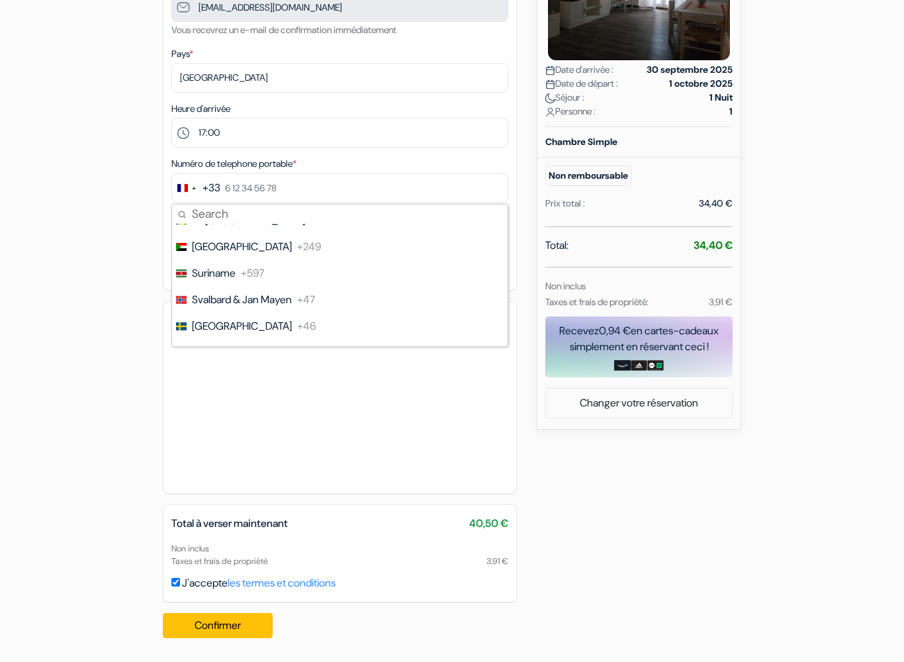
scroll to position [5503, 0]
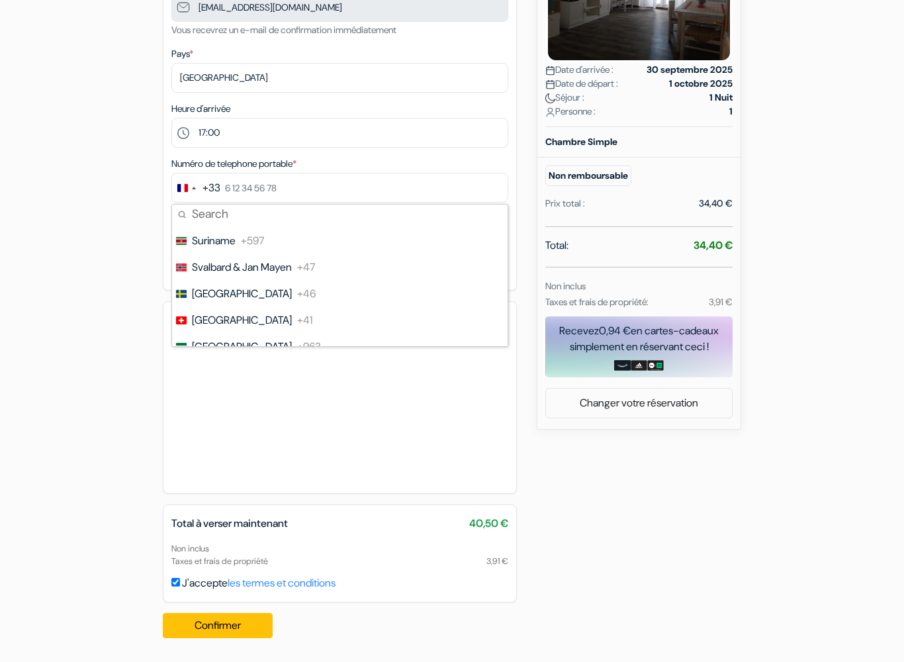
click at [311, 314] on li "[GEOGRAPHIC_DATA] +41" at bounding box center [339, 320] width 337 height 26
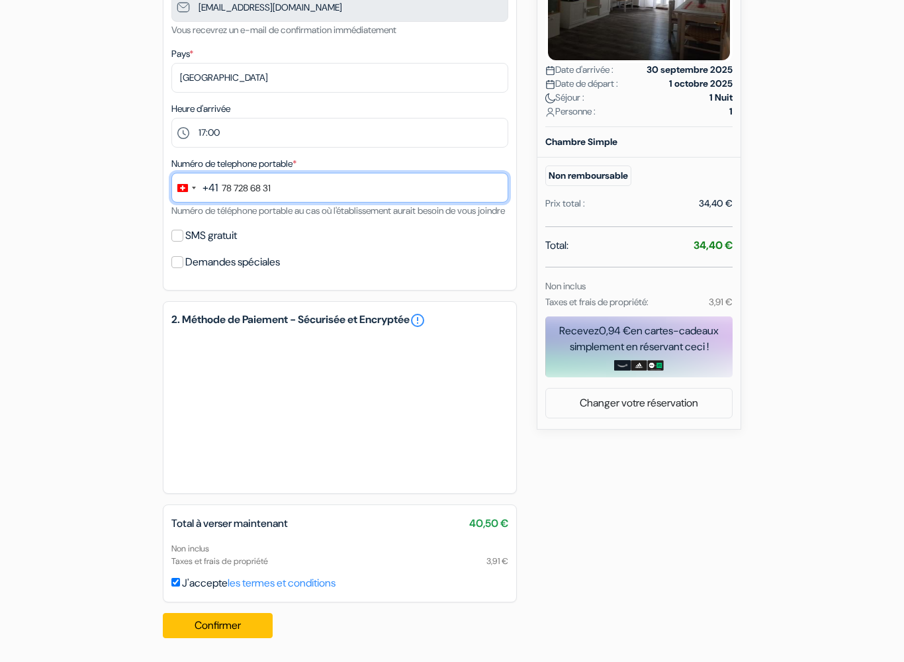
type input "78 728 68 31"
click at [247, 582] on button "Confirmer Loading..." at bounding box center [218, 625] width 110 height 25
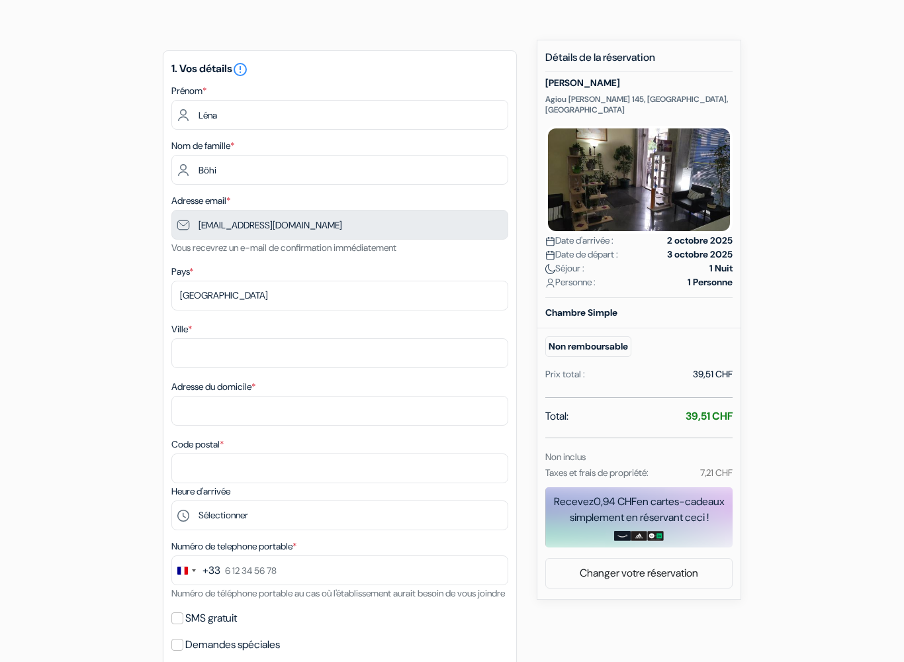
scroll to position [81, 0]
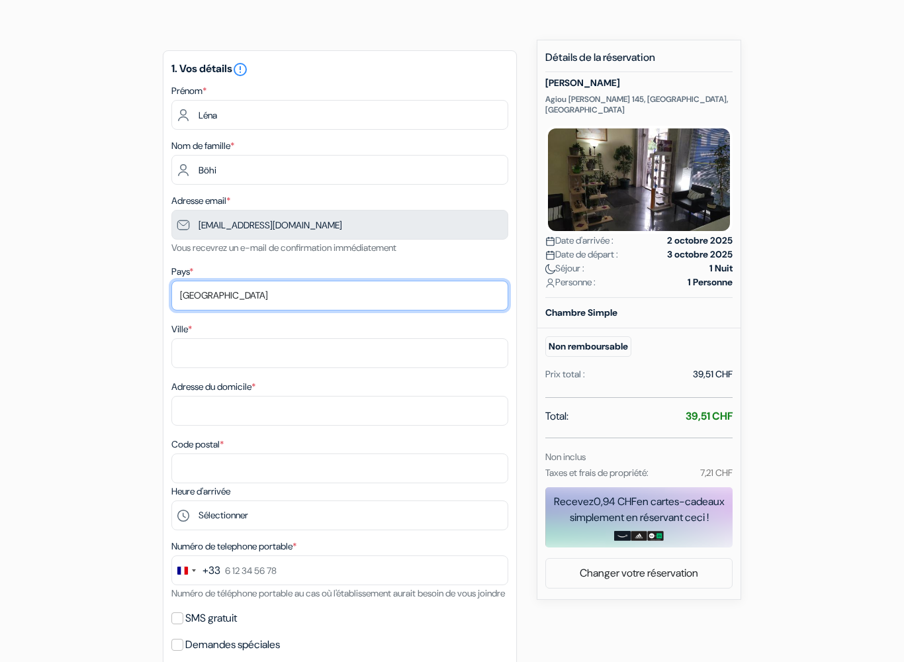
click at [341, 308] on select "Selectionner le pays Abkhazie [GEOGRAPHIC_DATA] [GEOGRAPHIC_DATA] [GEOGRAPHIC_D…" at bounding box center [339, 296] width 337 height 30
select select "ch"
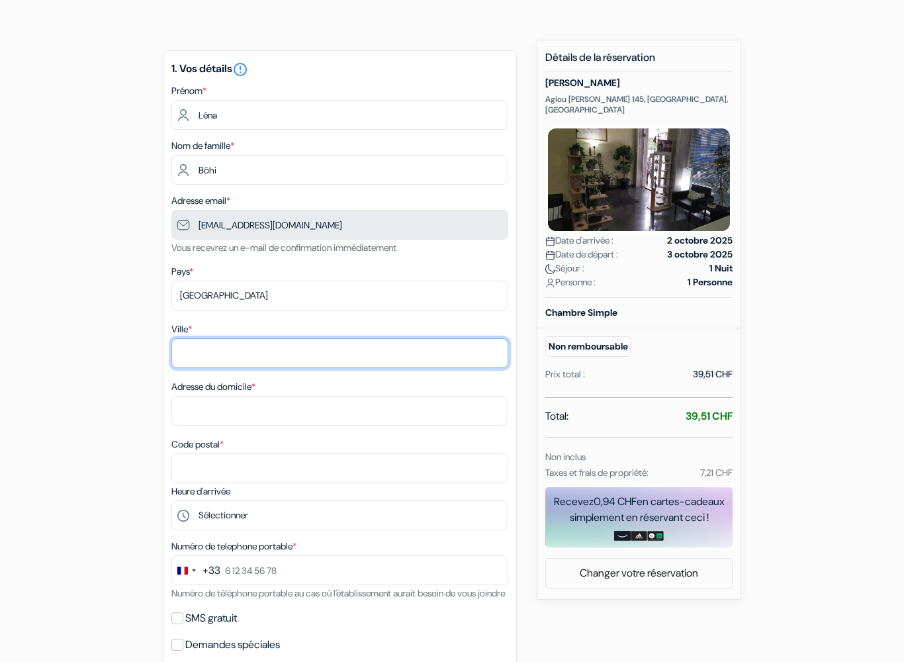
click at [375, 353] on input "Ville *" at bounding box center [339, 353] width 337 height 30
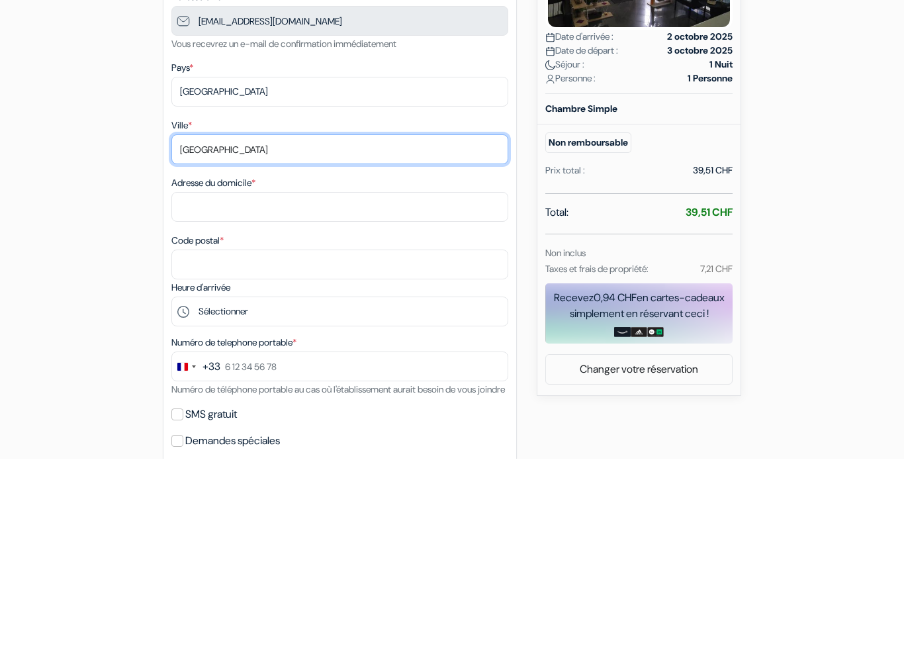
type input "[GEOGRAPHIC_DATA]"
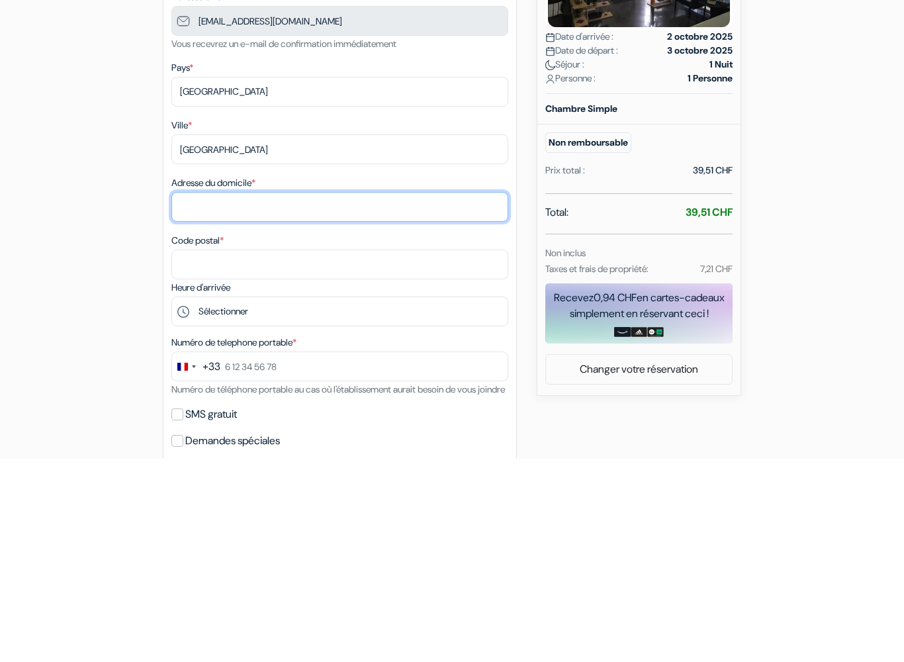
click at [402, 396] on input "Adresse du domicile *" at bounding box center [339, 411] width 337 height 30
type input "Chemin de Calamin 39"
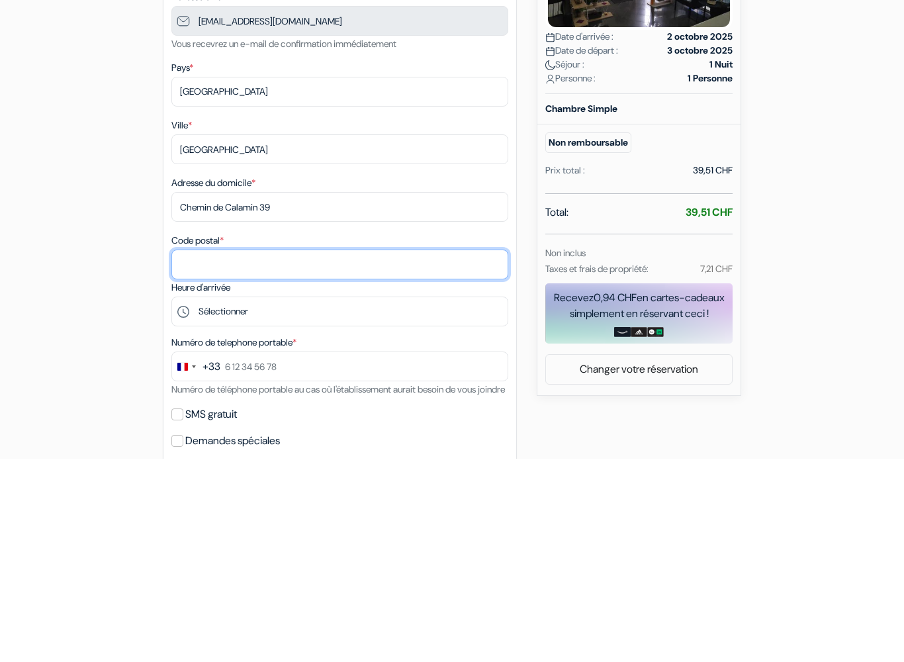
click at [420, 453] on input "Code postal *" at bounding box center [339, 468] width 337 height 30
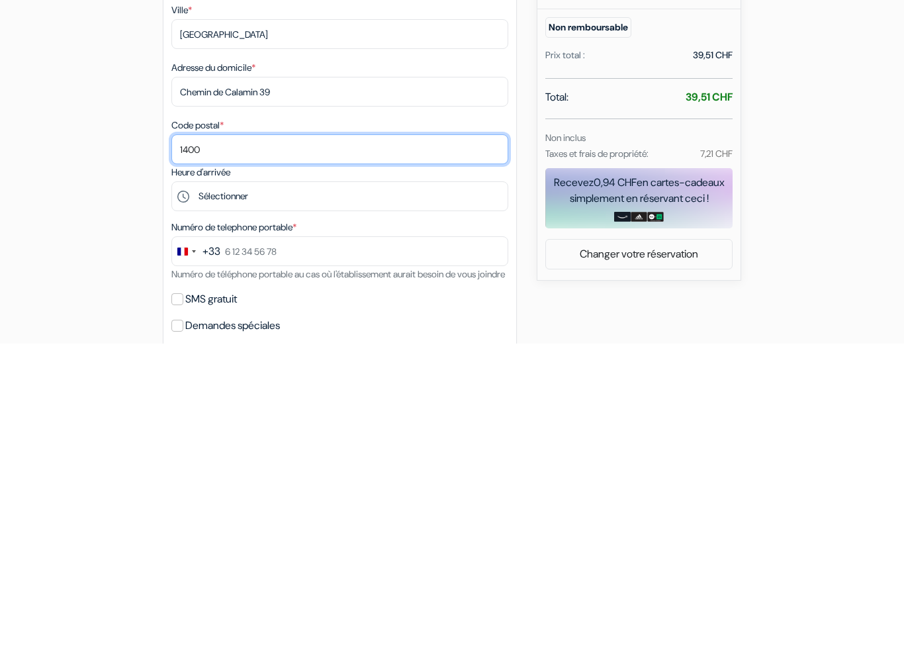
type input "1400"
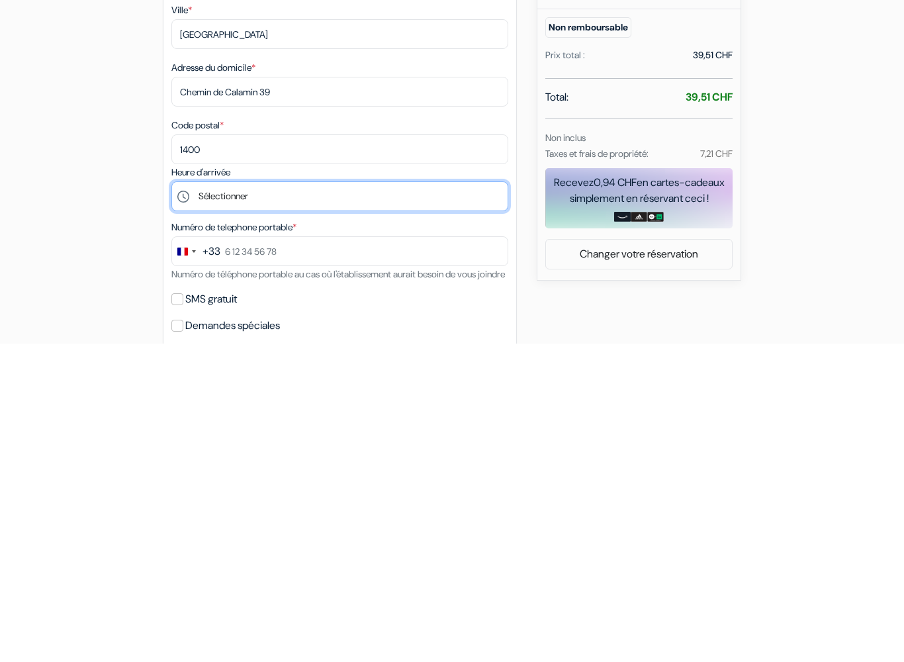
click at [217, 500] on select "Sélectionner 14:00 15:00 16:00 17:00 18:00 19:00 20:00 21:00 22:00" at bounding box center [339, 515] width 337 height 30
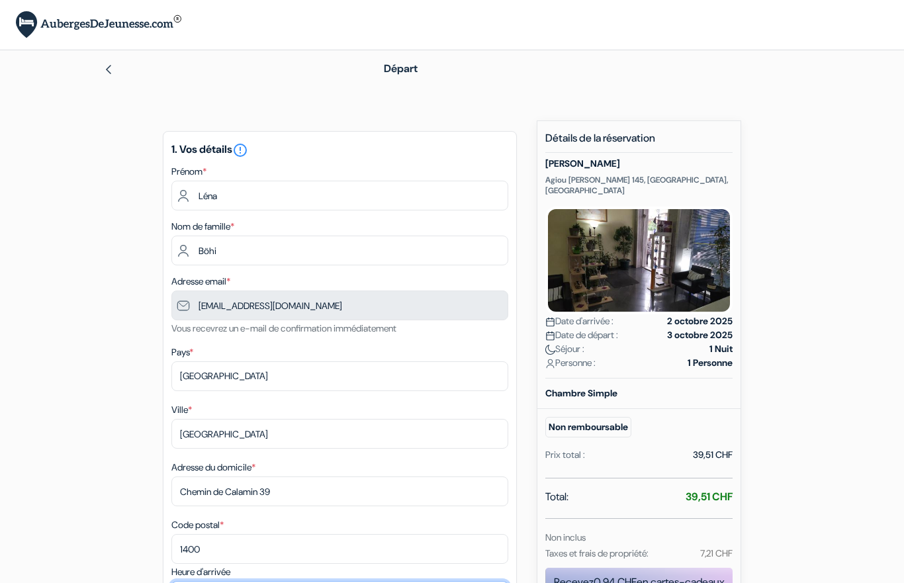
scroll to position [304, 0]
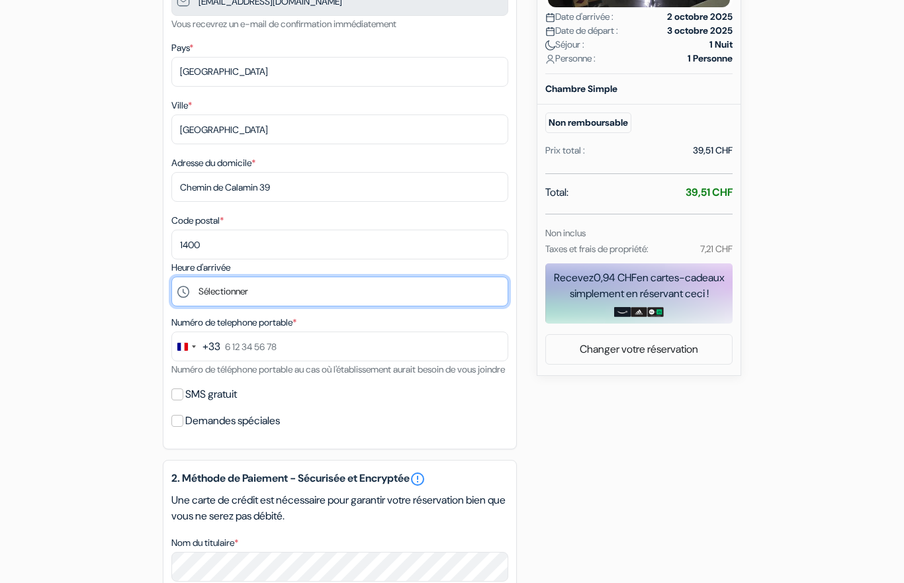
select select "18"
click at [193, 349] on div "Change country, selected France (+33)" at bounding box center [186, 346] width 28 height 28
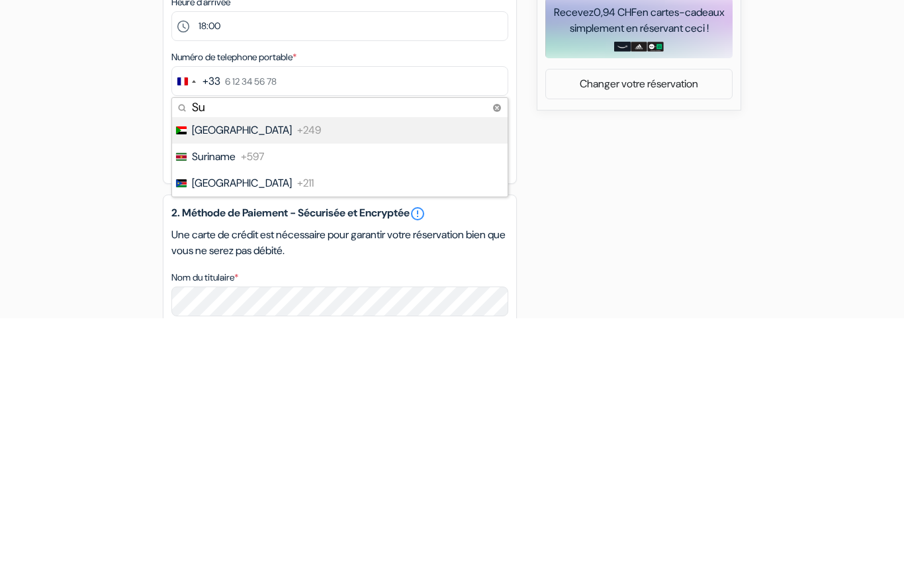
type input "S"
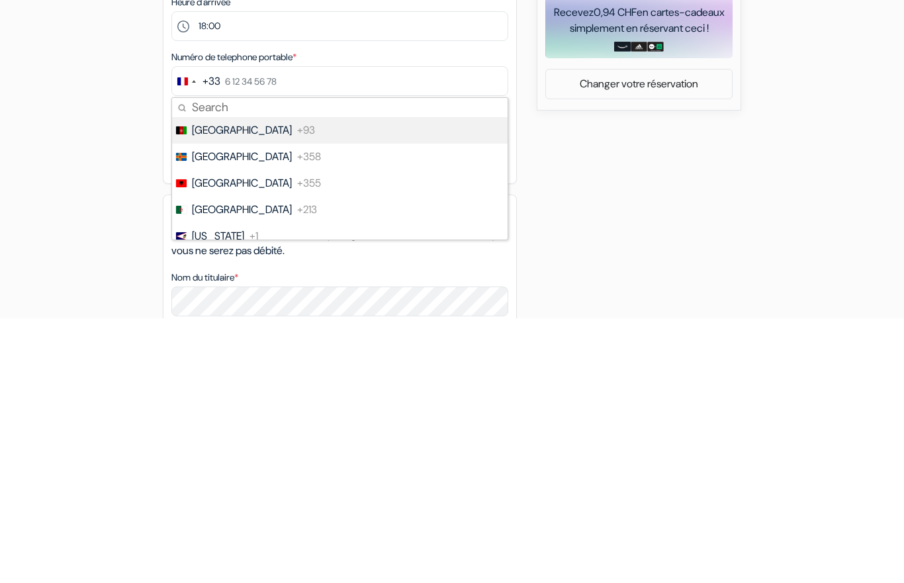
type input "W"
type input "Sw"
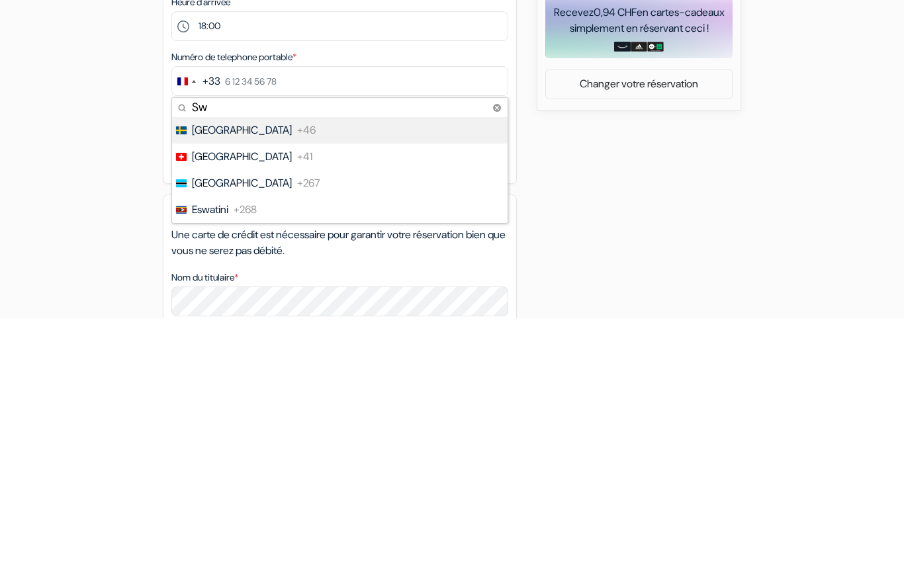
click at [291, 409] on li "[GEOGRAPHIC_DATA] +41" at bounding box center [339, 422] width 337 height 26
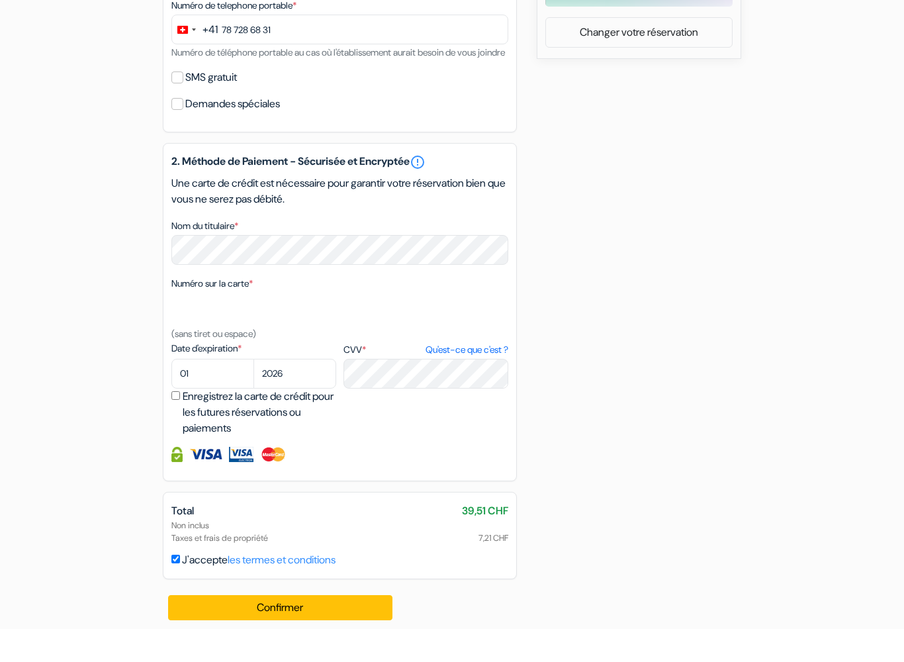
scroll to position [612, 0]
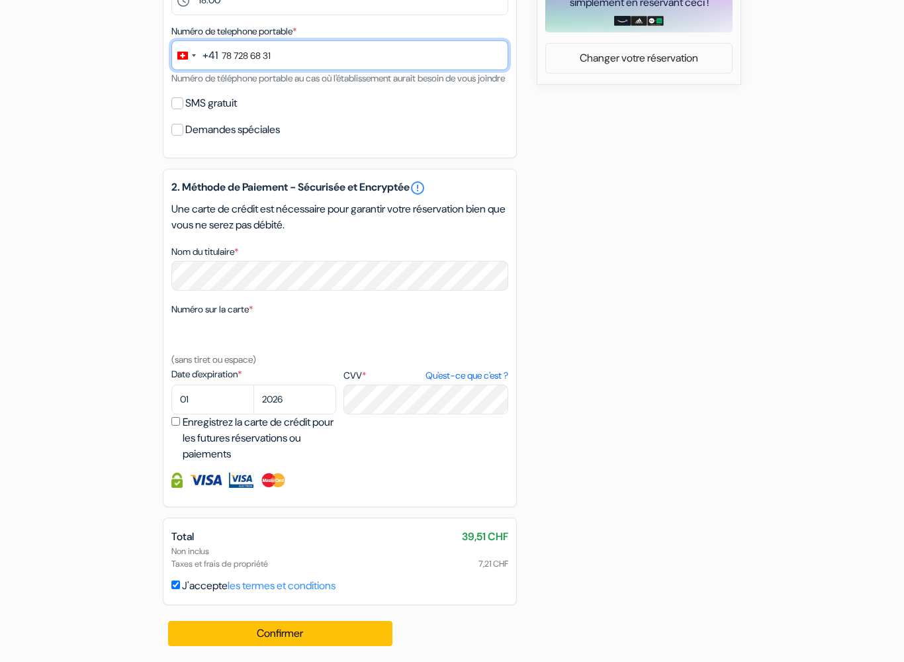
type input "78 728 68 31"
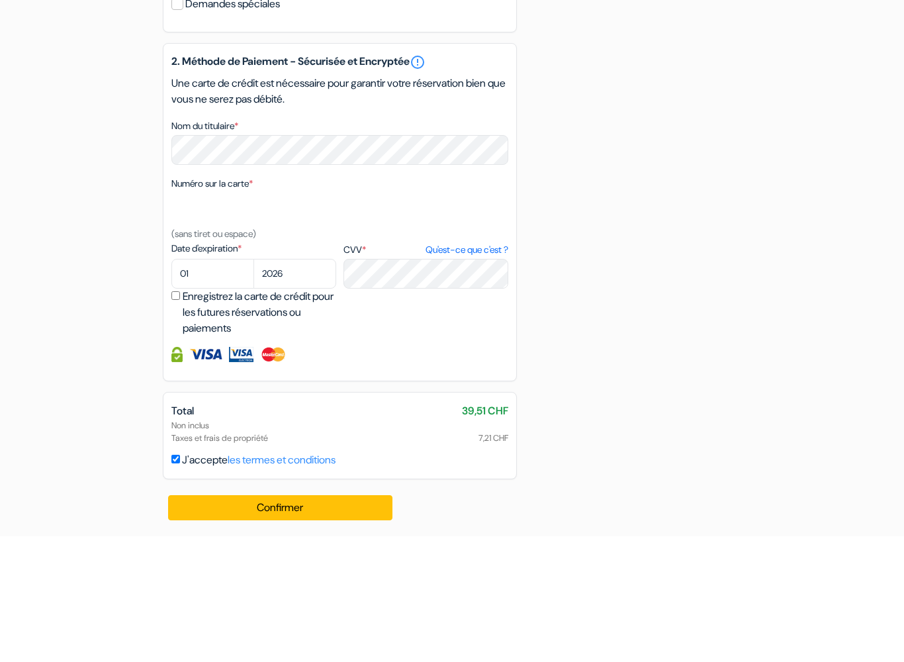
click at [360, 301] on div "Numéro sur la carte * (sans tiret ou espace)" at bounding box center [339, 334] width 337 height 66
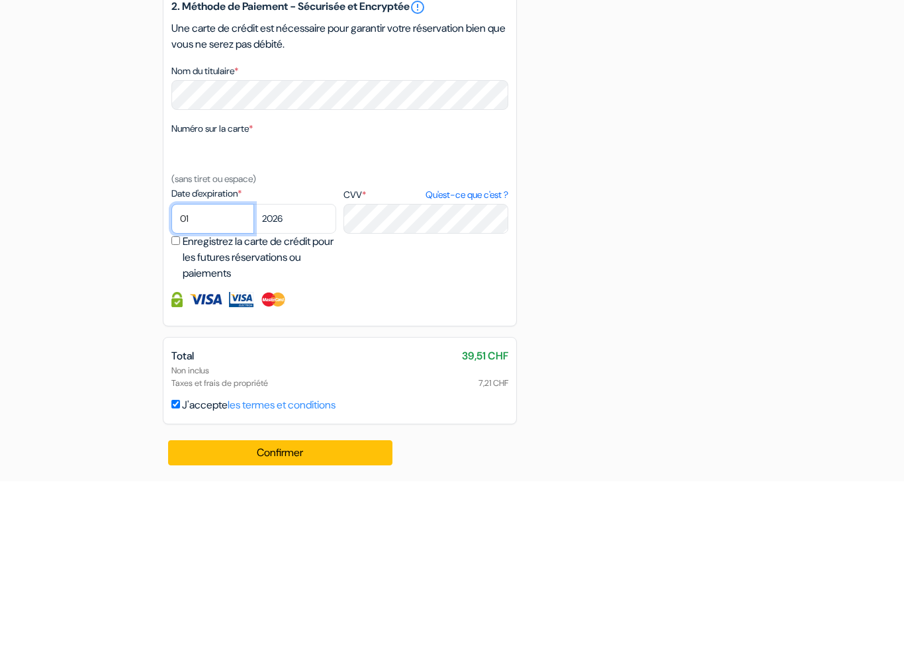
click at [207, 385] on select "01 02 03 04 05 06 07 08 09 10 11 12" at bounding box center [212, 400] width 83 height 30
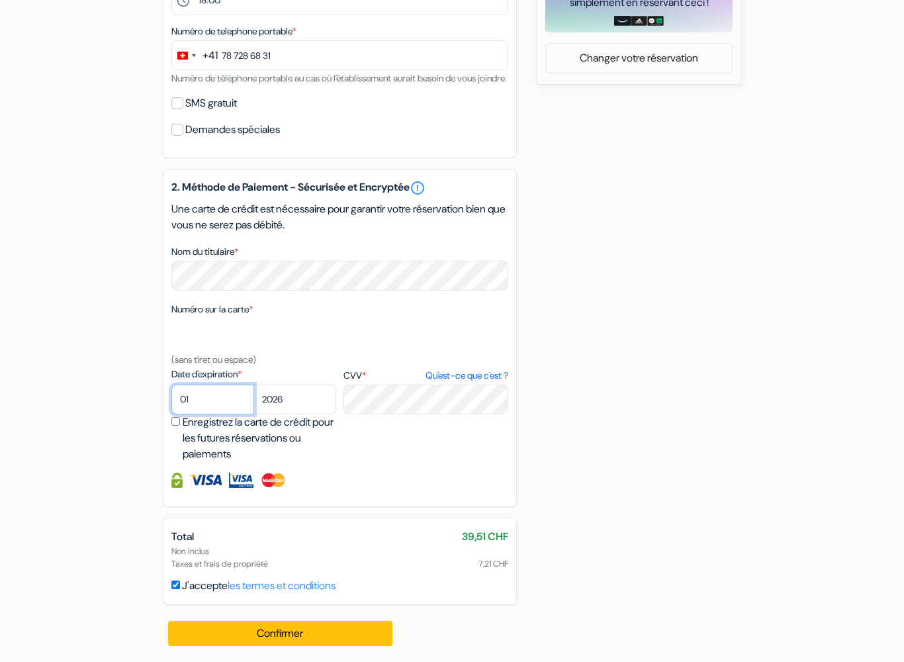
select select "06"
click at [313, 403] on select "2025 2026 2027 2028 2029 2030 2031 2032 2033 2034 2035 2036 2037 2038 2039 2040…" at bounding box center [294, 400] width 83 height 30
select select "2028"
click at [467, 371] on link "Qu'est-ce que c'est ?" at bounding box center [467, 376] width 83 height 14
click at [496, 379] on link "Qu'est-ce que c'est ?" at bounding box center [467, 376] width 83 height 14
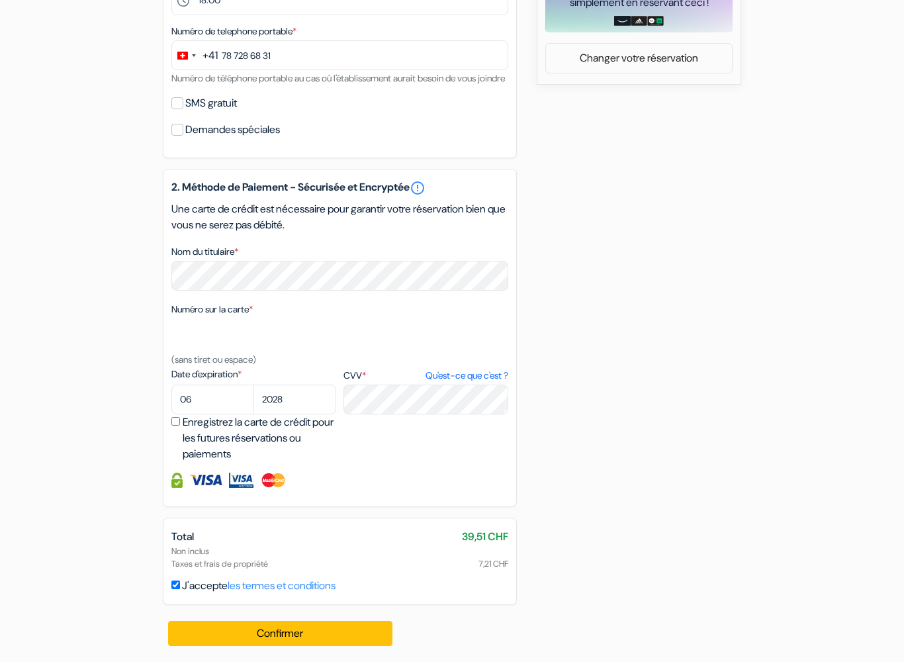
click at [474, 375] on link "Qu'est-ce que c'est ?" at bounding box center [467, 376] width 83 height 14
click at [494, 375] on link "Qu'est-ce que c'est ?" at bounding box center [467, 376] width 83 height 14
click at [493, 375] on link "Qu'est-ce que c'est ?" at bounding box center [467, 376] width 83 height 14
click at [501, 369] on link "Qu'est-ce que c'est ?" at bounding box center [467, 376] width 83 height 14
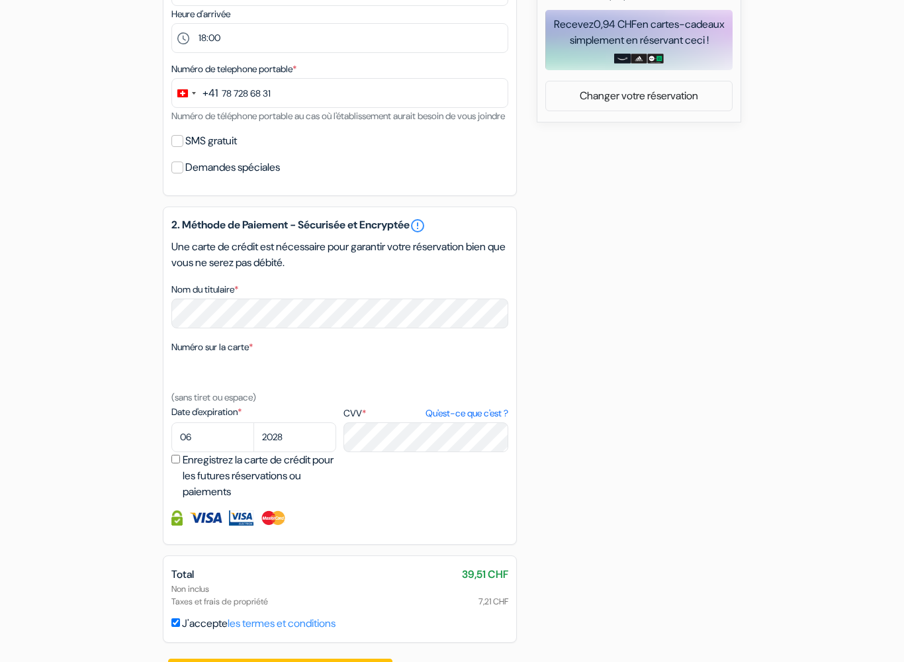
scroll to position [558, 0]
click at [451, 420] on link "Qu'est-ce que c'est ?" at bounding box center [467, 413] width 83 height 14
click at [488, 420] on link "Qu'est-ce que c'est ?" at bounding box center [467, 413] width 83 height 14
click at [486, 405] on div "Numéro sur la carte * (sans tiret ou espace)" at bounding box center [339, 372] width 337 height 66
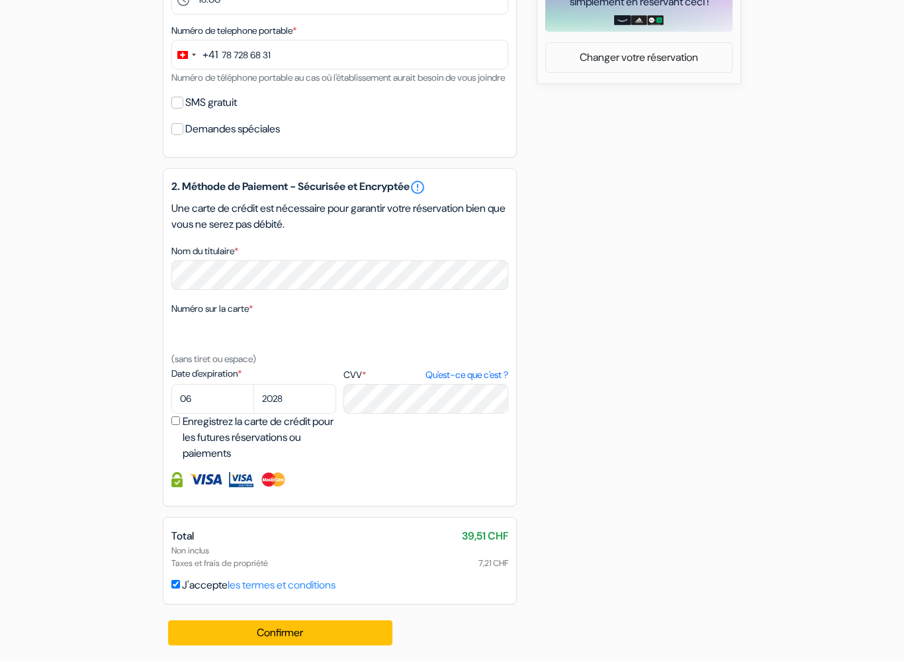
scroll to position [612, 0]
click at [203, 582] on button "Confirmer Loading..." at bounding box center [280, 633] width 224 height 25
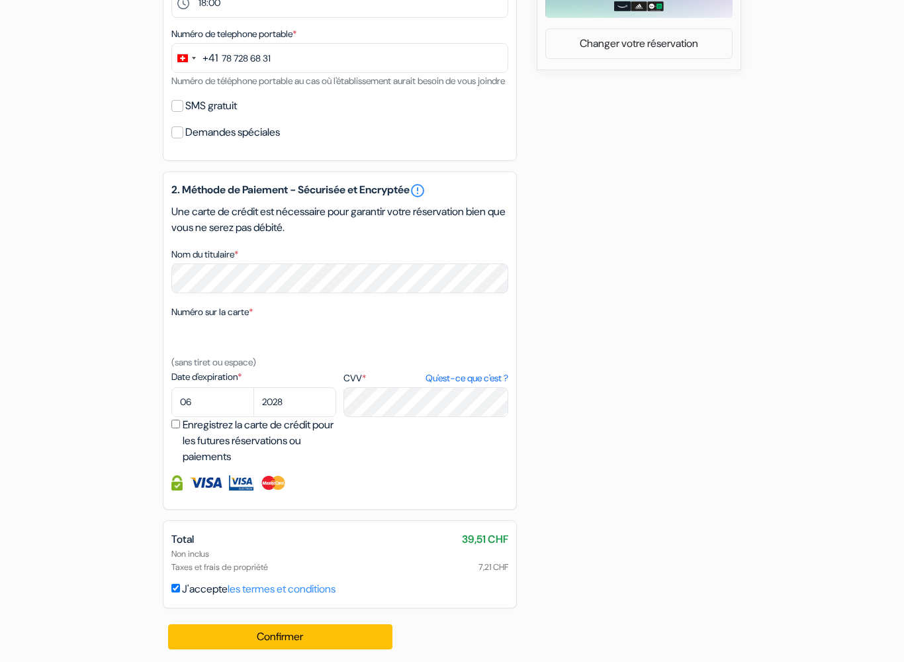
scroll to position [629, 0]
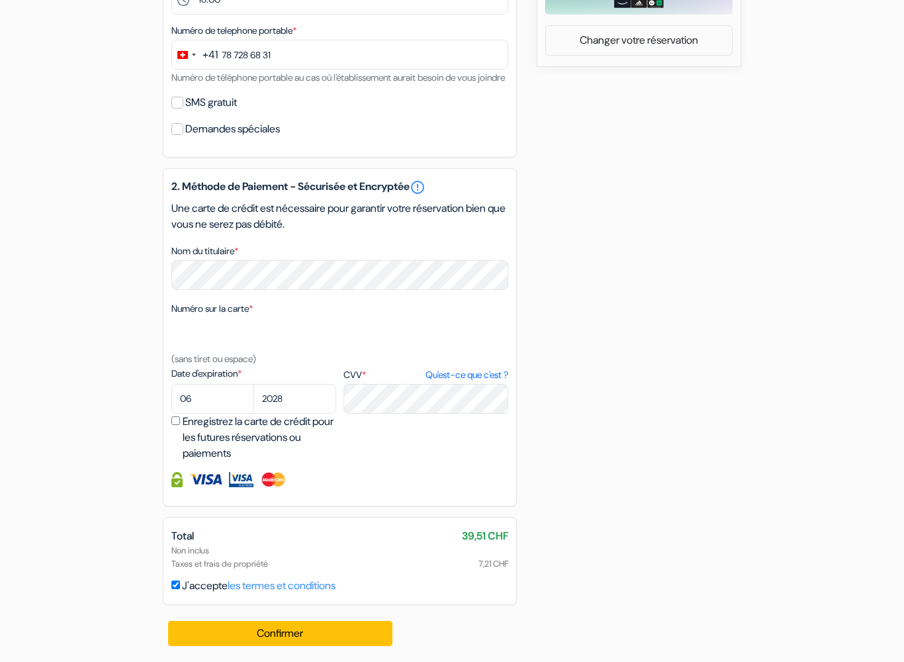
click at [263, 582] on button "Confirmer Loading..." at bounding box center [280, 633] width 224 height 25
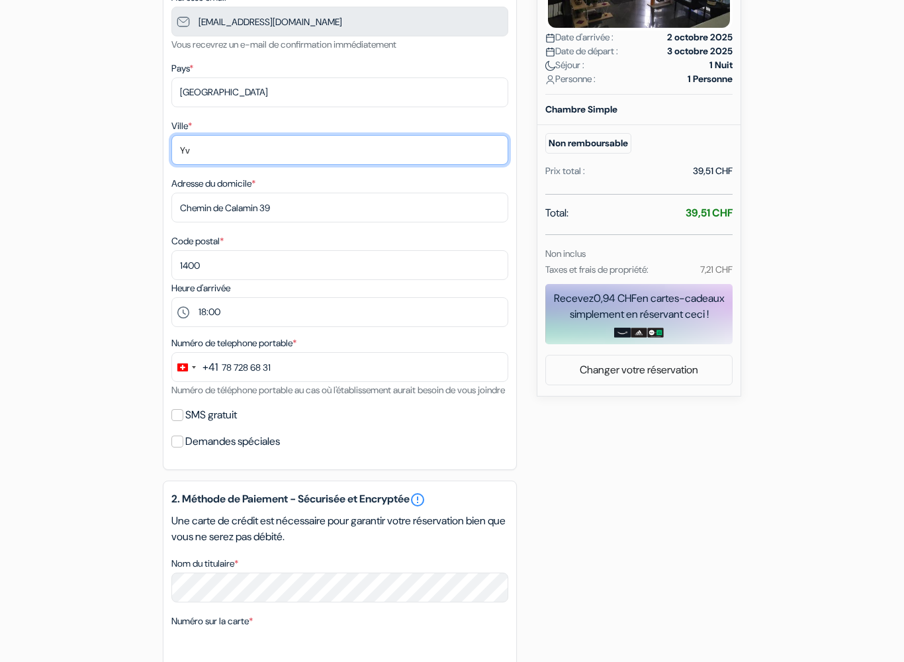
type input "Y"
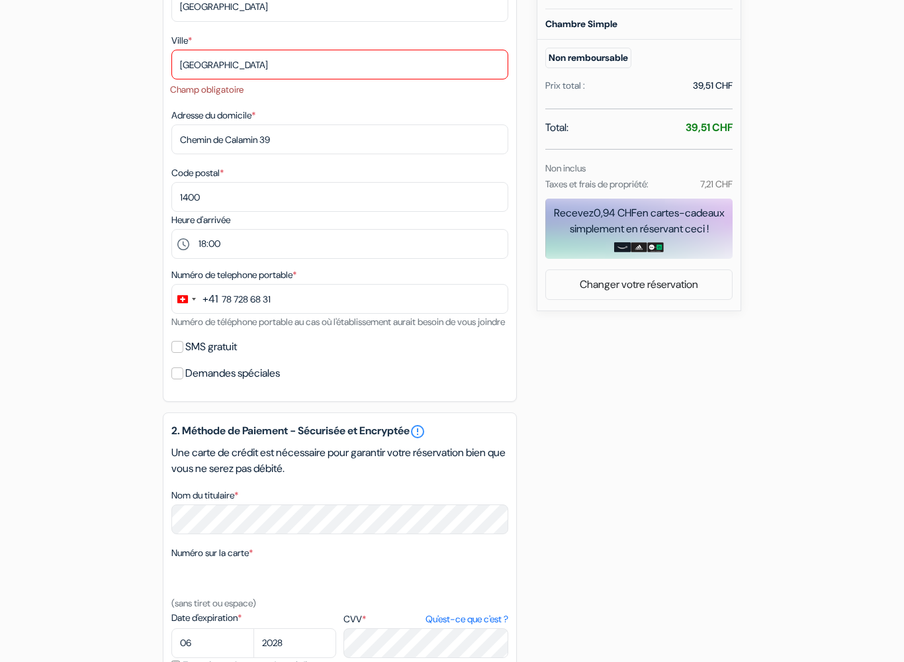
scroll to position [369, 0]
click at [334, 62] on input "Yverdon-les-Bains" at bounding box center [339, 65] width 337 height 30
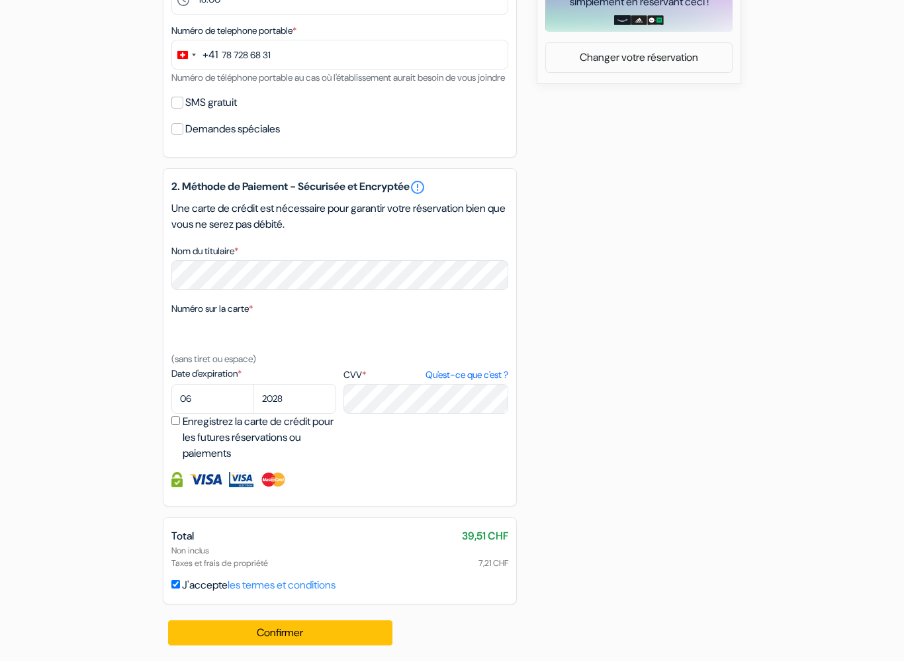
type input "Yverdon"
click at [306, 582] on button "Confirmer Loading..." at bounding box center [280, 633] width 224 height 25
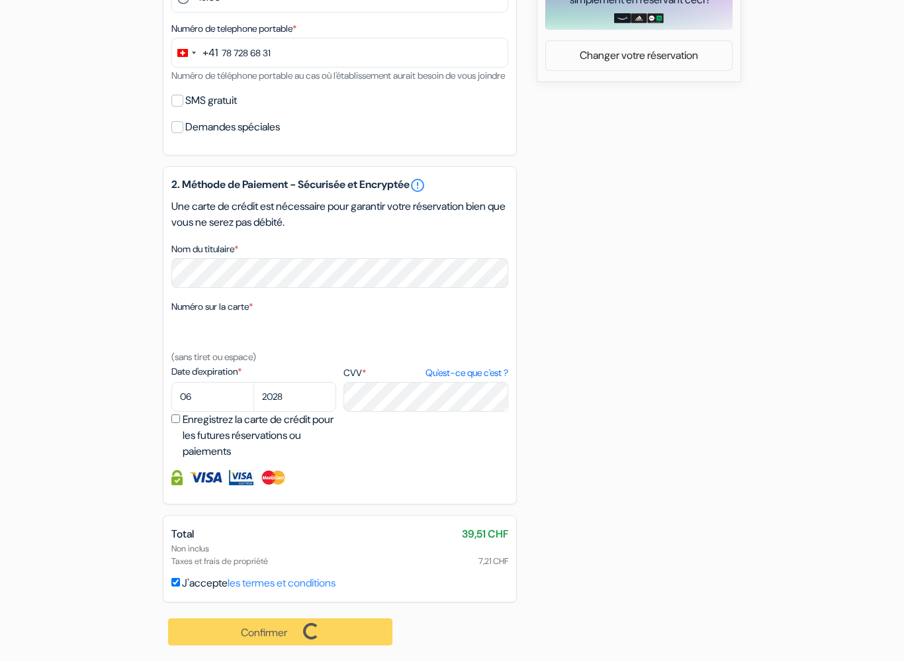
scroll to position [611, 0]
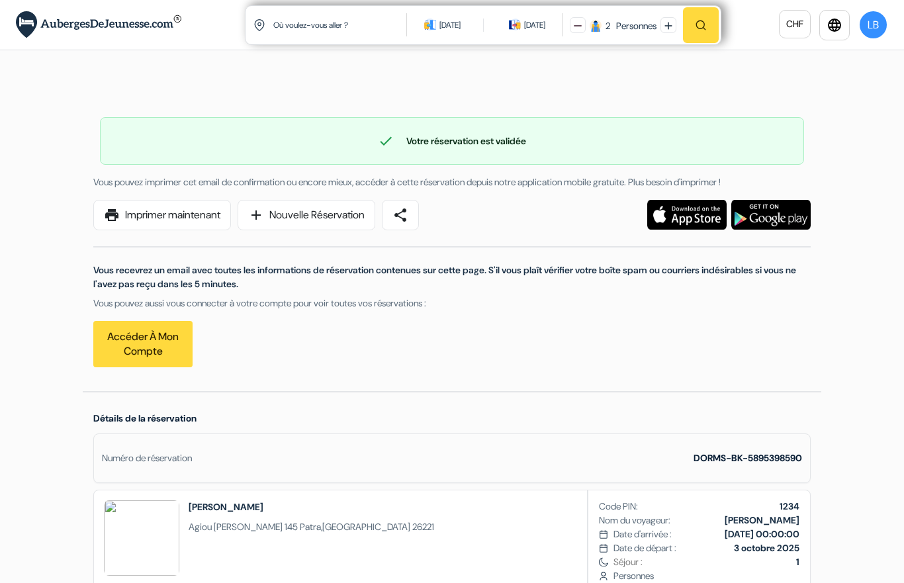
click at [159, 338] on link "Accéder à mon compte" at bounding box center [142, 344] width 99 height 46
